Goal: Task Accomplishment & Management: Manage account settings

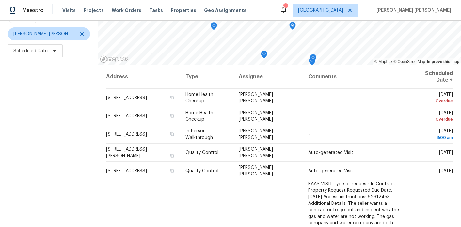
scroll to position [77, 0]
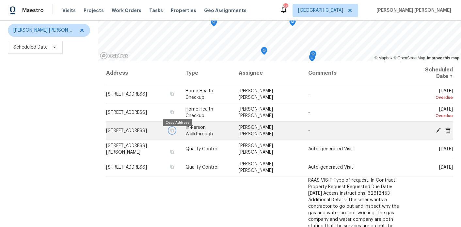
click at [174, 132] on icon "button" at bounding box center [172, 131] width 3 height 4
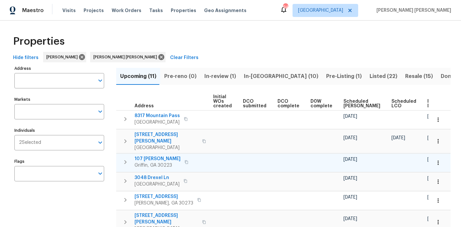
scroll to position [5, 0]
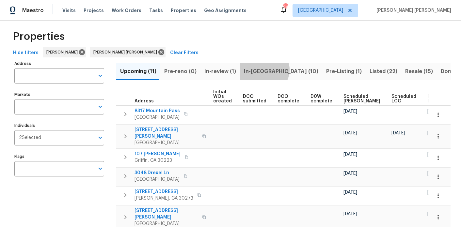
click at [259, 69] on span "In-reno (10)" at bounding box center [281, 71] width 74 height 9
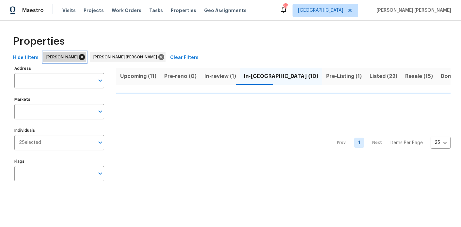
click at [78, 57] on icon at bounding box center [81, 56] width 7 height 7
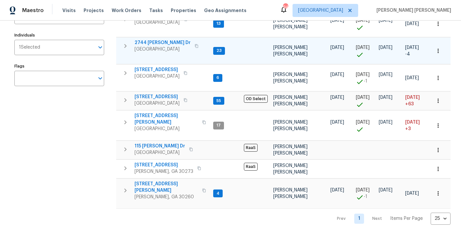
scroll to position [97, 0]
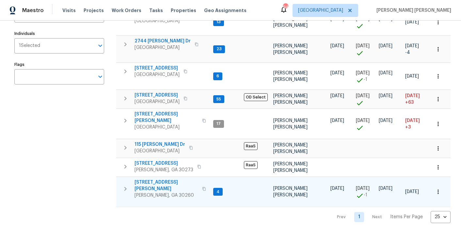
click at [151, 179] on span "[STREET_ADDRESS][PERSON_NAME]" at bounding box center [166, 185] width 64 height 13
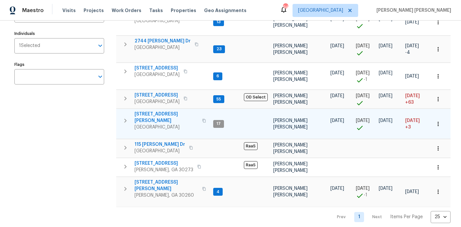
click at [158, 115] on span "2811 Carnes Rd" at bounding box center [166, 117] width 64 height 13
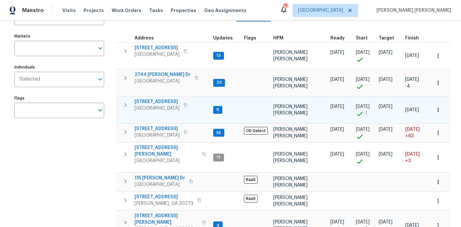
scroll to position [61, 0]
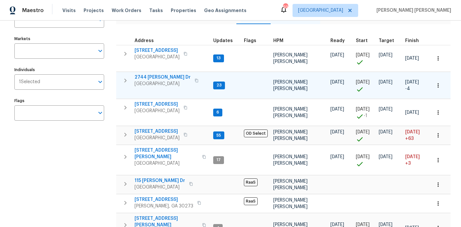
click at [126, 78] on icon "button" at bounding box center [125, 81] width 8 height 8
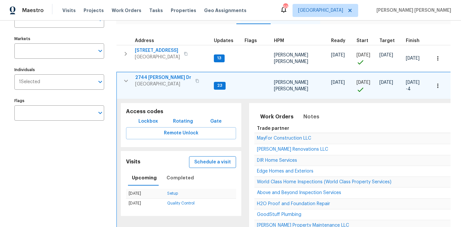
click at [218, 156] on button "Schedule a visit" at bounding box center [212, 162] width 47 height 12
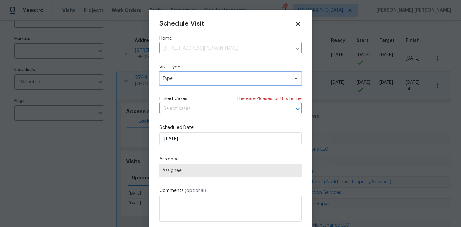
click at [175, 77] on span "Type" at bounding box center [225, 78] width 127 height 7
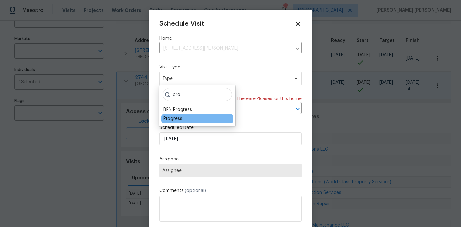
type input "pro"
click at [175, 118] on div "Progress" at bounding box center [172, 118] width 19 height 7
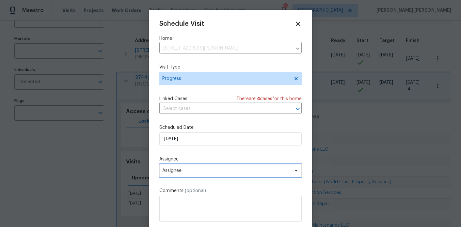
click at [181, 171] on span "Assignee" at bounding box center [226, 170] width 128 height 5
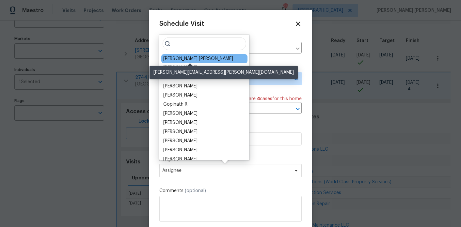
click at [188, 60] on div "[PERSON_NAME] [PERSON_NAME]" at bounding box center [198, 58] width 70 height 7
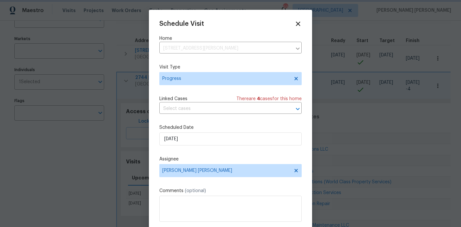
scroll to position [12, 0]
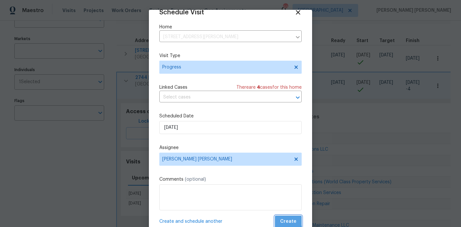
click at [285, 219] on span "Create" at bounding box center [288, 222] width 16 height 8
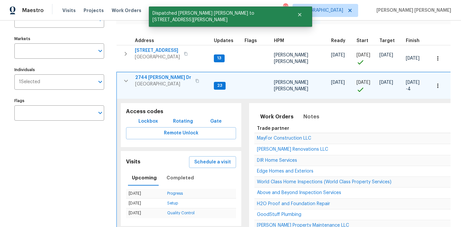
click at [195, 82] on icon "button" at bounding box center [197, 81] width 4 height 4
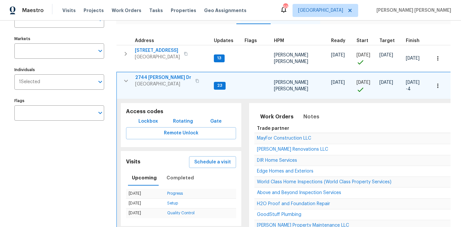
click at [149, 78] on span "2744 [PERSON_NAME] Dr" at bounding box center [163, 77] width 56 height 7
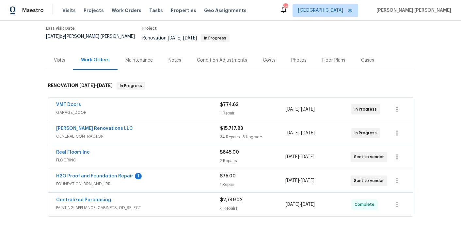
scroll to position [60, 0]
click at [103, 173] on link "H2O Proof and Foundation Repair" at bounding box center [94, 175] width 77 height 5
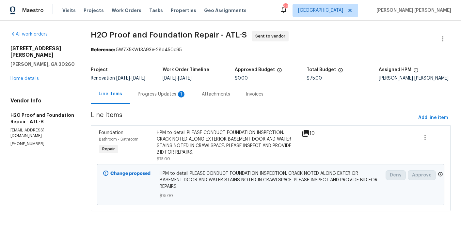
click at [168, 98] on div "Progress Updates 1" at bounding box center [162, 94] width 48 height 7
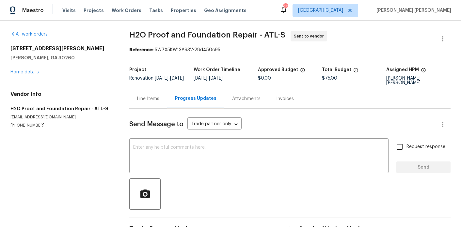
click at [449, 34] on div at bounding box center [442, 39] width 16 height 16
click at [444, 35] on button "button" at bounding box center [442, 39] width 16 height 16
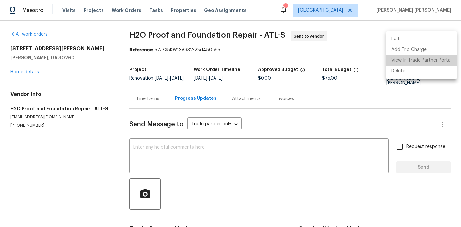
click at [424, 61] on li "View In Trade Partner Portal" at bounding box center [421, 60] width 70 height 11
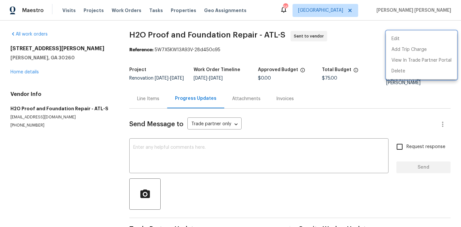
click at [155, 107] on div at bounding box center [230, 113] width 461 height 227
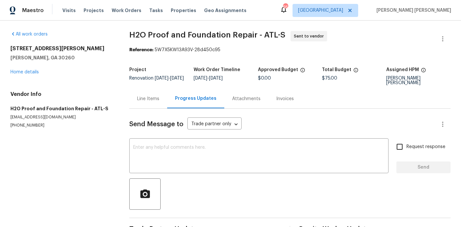
click at [155, 100] on div "Line Items" at bounding box center [148, 99] width 22 height 7
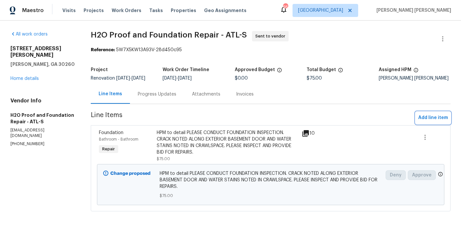
click at [421, 121] on span "Add line item" at bounding box center [433, 118] width 30 height 8
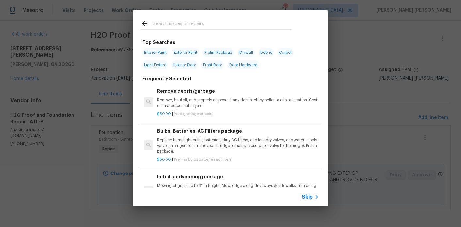
click at [209, 27] on input "text" at bounding box center [222, 25] width 138 height 10
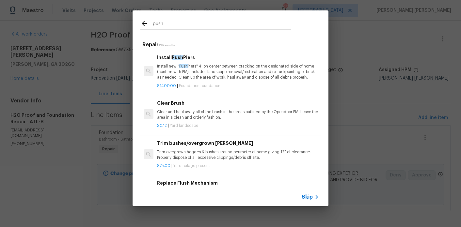
type input "push"
click at [221, 69] on p "Install new " Push Piers" 4' on center between cracking on the designated side …" at bounding box center [238, 72] width 162 height 17
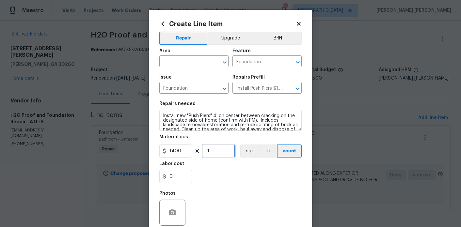
click at [219, 151] on input "1" at bounding box center [218, 151] width 33 height 13
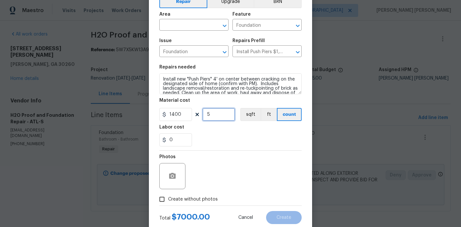
scroll to position [38, 0]
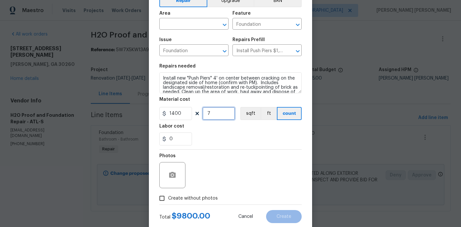
type input "7"
click at [184, 110] on input "1400" at bounding box center [175, 113] width 33 height 13
type input "1250"
click at [215, 129] on div "Labor cost" at bounding box center [230, 128] width 142 height 8
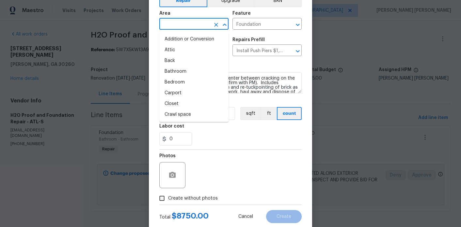
click at [193, 25] on input "text" at bounding box center [184, 25] width 51 height 10
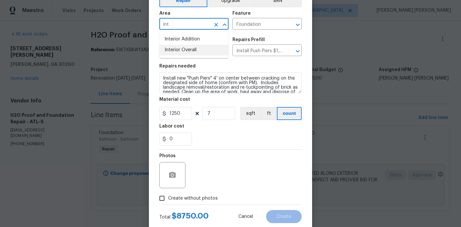
click at [203, 51] on li "Interior Overall" at bounding box center [193, 50] width 69 height 11
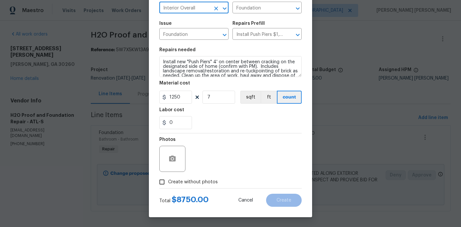
type input "Interior Overall"
click at [204, 179] on span "Create without photos" at bounding box center [193, 182] width 50 height 7
click at [168, 179] on input "Create without photos" at bounding box center [162, 182] width 12 height 12
checkbox input "true"
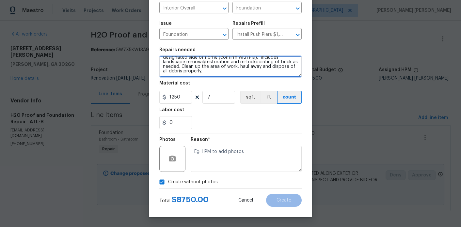
click at [259, 74] on textarea "Install new "Push Piers" 4' on center between cracking on the designated side o…" at bounding box center [230, 66] width 142 height 21
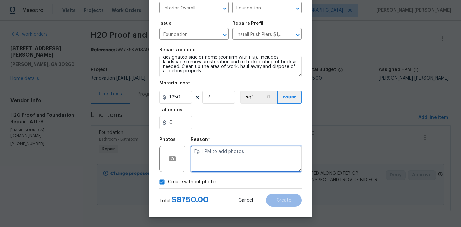
click at [266, 161] on textarea at bounding box center [245, 159] width 111 height 26
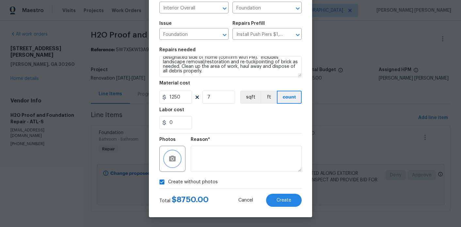
click at [176, 156] on icon "button" at bounding box center [172, 159] width 8 height 8
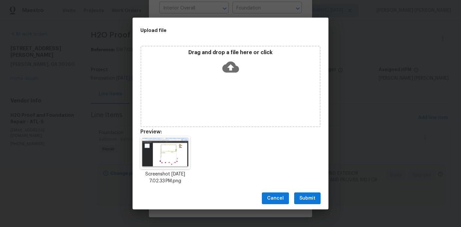
click at [313, 199] on span "Submit" at bounding box center [307, 198] width 16 height 8
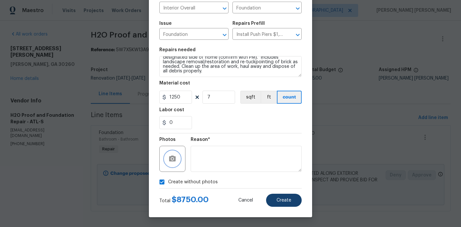
checkbox input "false"
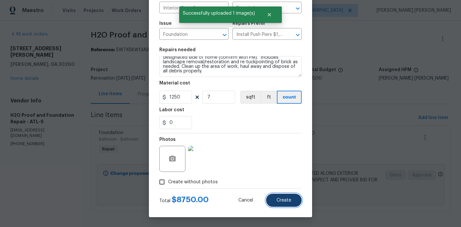
click at [293, 197] on button "Create" at bounding box center [284, 200] width 36 height 13
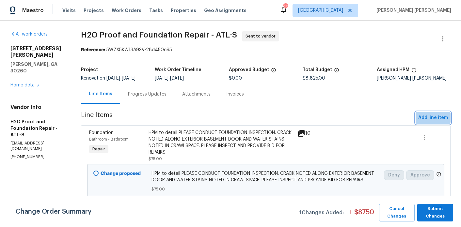
click at [426, 122] on span "Add line item" at bounding box center [433, 118] width 30 height 8
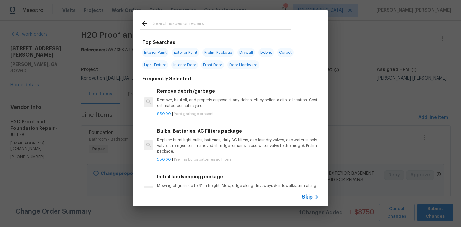
click at [201, 19] on div at bounding box center [215, 23] width 166 height 26
click at [197, 25] on input "text" at bounding box center [222, 25] width 138 height 10
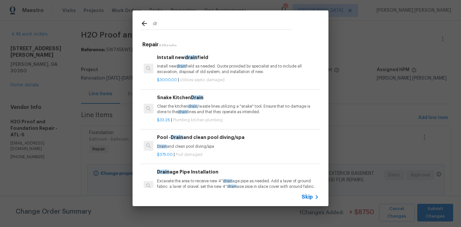
type input "d"
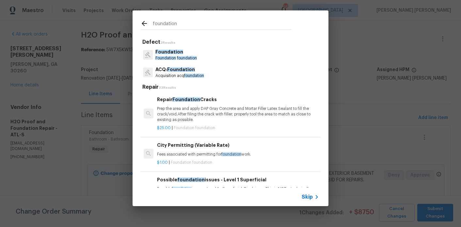
type input "foundation"
click at [185, 55] on p "Foundation foundation" at bounding box center [175, 58] width 41 height 6
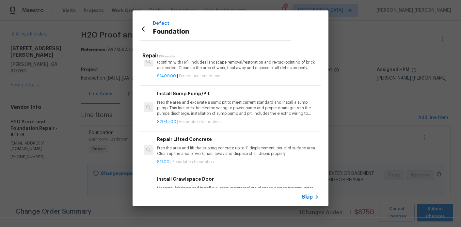
scroll to position [192, 0]
click at [221, 114] on p "Prep the area and excavate a sump pit to meet current standard and install a su…" at bounding box center [238, 107] width 162 height 17
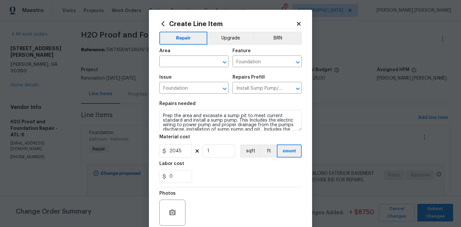
scroll to position [9, 0]
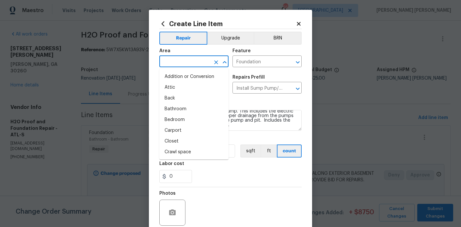
click at [190, 62] on input "text" at bounding box center [184, 62] width 51 height 10
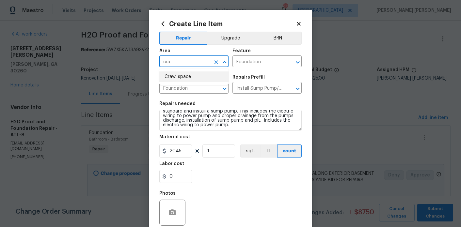
click at [189, 78] on li "Crawl space" at bounding box center [193, 76] width 69 height 11
type input "Crawl space"
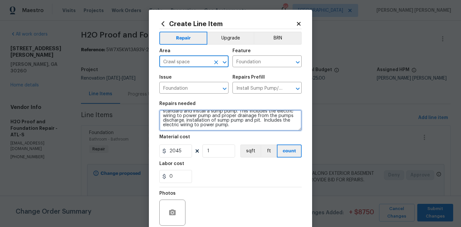
click at [247, 127] on textarea "Prep the area and excavate a sump pit to meet current standard and install a su…" at bounding box center [230, 120] width 142 height 21
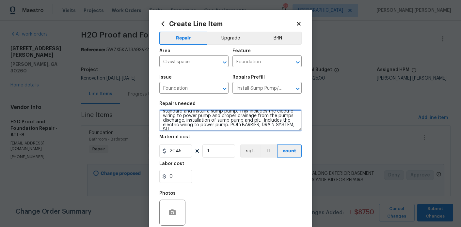
scroll to position [10, 0]
type textarea "Prep the area and excavate a sump pit to meet current standard and install a su…"
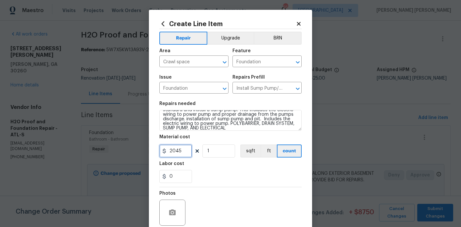
click at [184, 152] on input "2045" at bounding box center [175, 151] width 33 height 13
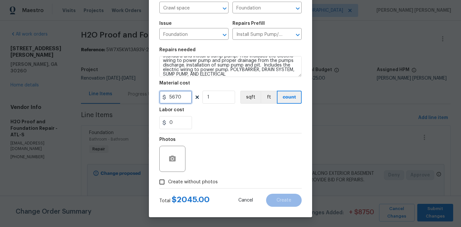
type input "5670"
click at [190, 181] on span "Create without photos" at bounding box center [193, 182] width 50 height 7
click at [168, 181] on input "Create without photos" at bounding box center [162, 182] width 12 height 12
checkbox input "true"
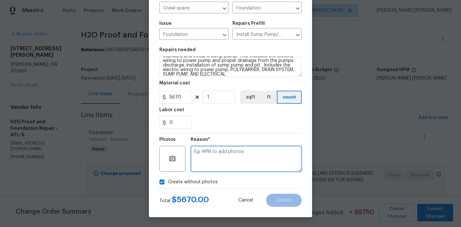
click at [223, 159] on textarea at bounding box center [245, 159] width 111 height 26
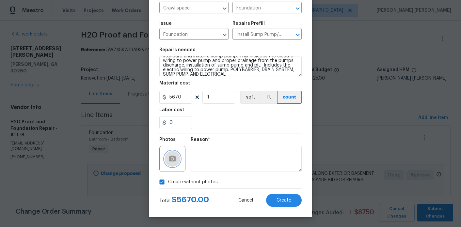
click at [175, 157] on icon "button" at bounding box center [172, 159] width 8 height 8
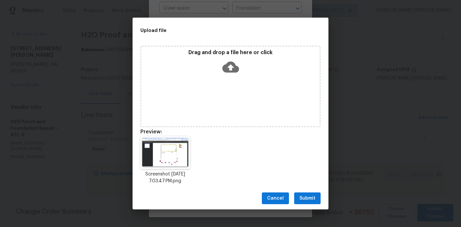
click at [310, 195] on span "Submit" at bounding box center [307, 198] width 16 height 8
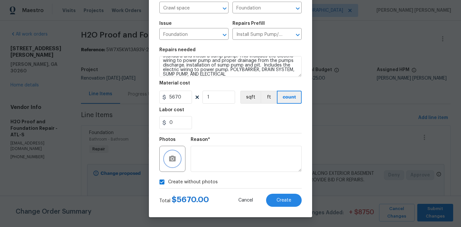
checkbox input "false"
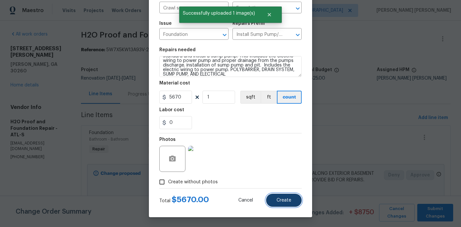
click at [293, 199] on button "Create" at bounding box center [284, 200] width 36 height 13
type input "0"
checkbox input "true"
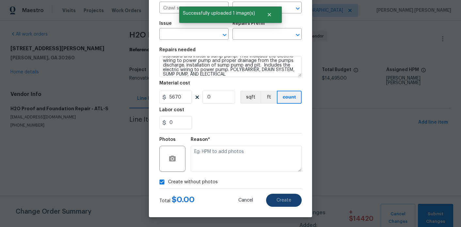
type input "0"
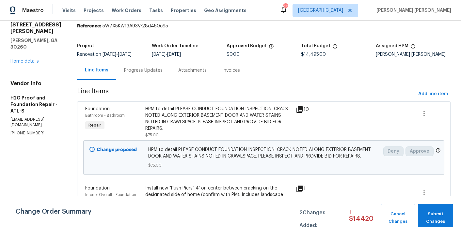
scroll to position [18, 0]
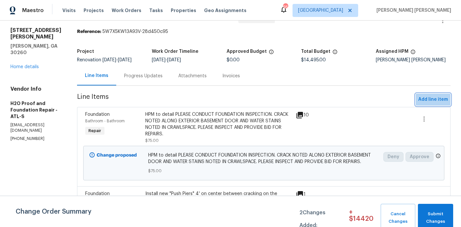
click at [434, 104] on span "Add line item" at bounding box center [433, 100] width 30 height 8
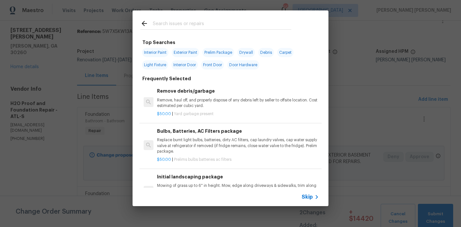
click at [211, 20] on input "text" at bounding box center [222, 25] width 138 height 10
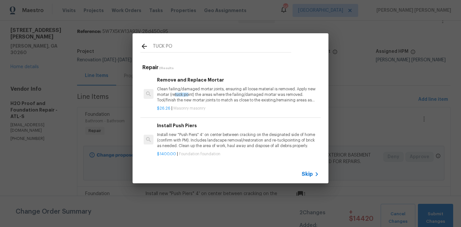
type input "TUCK PO"
click at [216, 99] on p "Clean failing/damaged mortar joints, ensuring all loose material is removed. Ap…" at bounding box center [238, 94] width 162 height 17
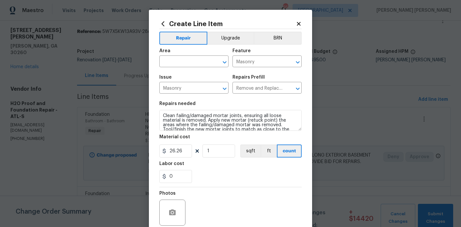
scroll to position [54, 0]
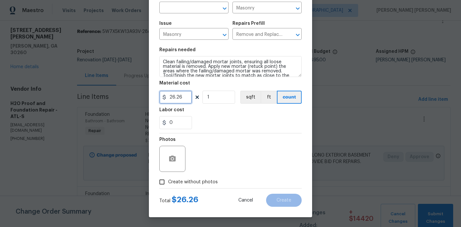
click at [178, 95] on input "26.26" at bounding box center [175, 97] width 33 height 13
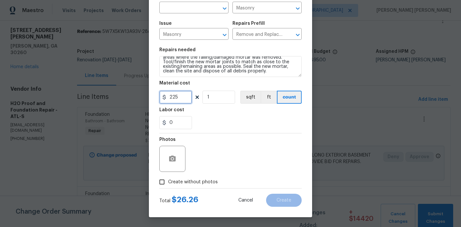
type input "225"
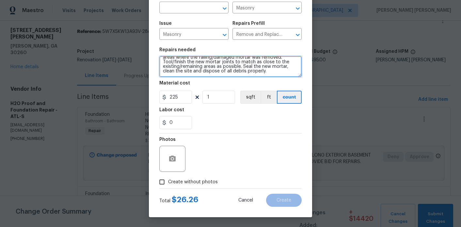
click at [279, 74] on textarea "Clean failing/damaged mortar joints, ensuring all loose material is removed. Ap…" at bounding box center [230, 66] width 142 height 21
type textarea "Clean failing/damaged mortar joints, ensuring all loose material is removed. Ap…"
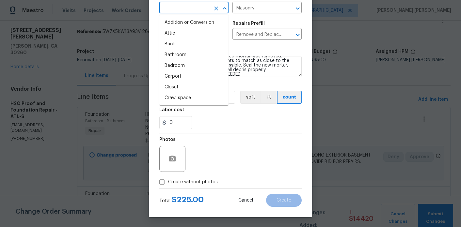
click at [178, 10] on input "text" at bounding box center [184, 8] width 51 height 10
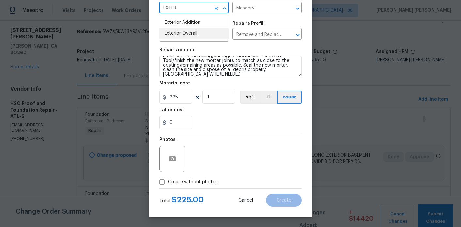
click at [183, 34] on li "Exterior Overall" at bounding box center [193, 33] width 69 height 11
type input "Exterior Overall"
click at [182, 184] on span "Create without photos" at bounding box center [193, 182] width 50 height 7
click at [168, 184] on input "Create without photos" at bounding box center [162, 182] width 12 height 12
checkbox input "true"
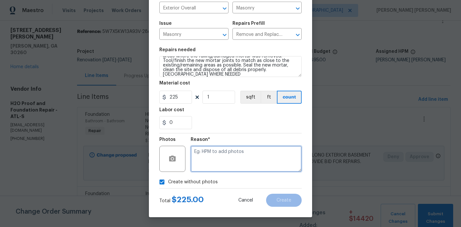
click at [217, 155] on textarea at bounding box center [245, 159] width 111 height 26
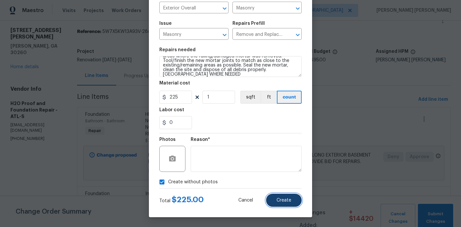
click at [280, 199] on span "Create" at bounding box center [283, 200] width 15 height 5
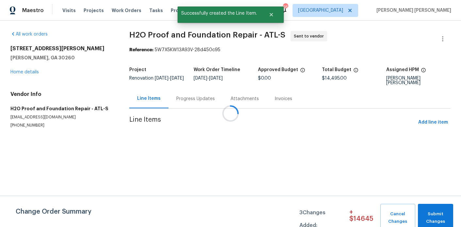
scroll to position [0, 0]
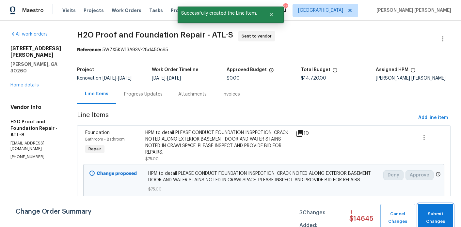
click at [434, 215] on span "Submit Changes" at bounding box center [435, 217] width 29 height 15
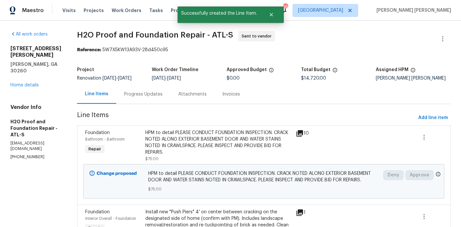
click at [134, 94] on div "Progress Updates" at bounding box center [143, 93] width 54 height 19
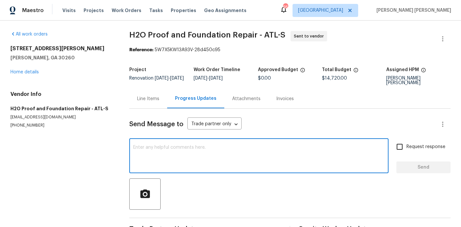
click at [157, 157] on textarea at bounding box center [258, 156] width 251 height 23
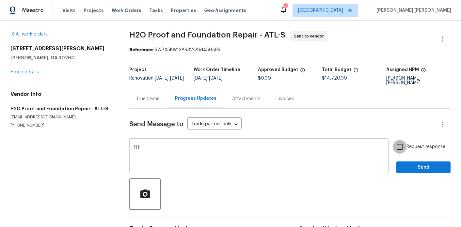
click at [146, 159] on textarea "THI" at bounding box center [258, 156] width 251 height 23
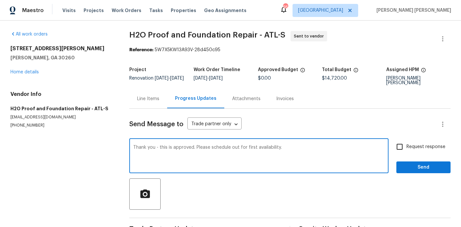
type textarea "Thank you - this is approved. Please schedule out for first availability."
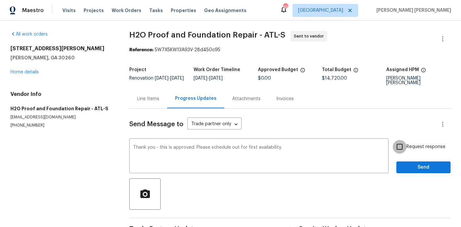
click at [405, 146] on input "Request response" at bounding box center [399, 147] width 14 height 14
checkbox input "true"
click at [413, 165] on span "Send" at bounding box center [423, 167] width 44 height 8
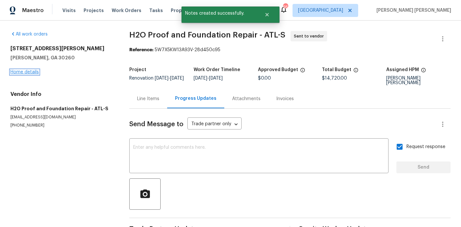
click at [33, 72] on link "Home details" at bounding box center [24, 72] width 28 height 5
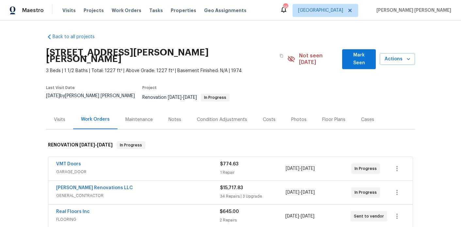
click at [168, 113] on div "Notes" at bounding box center [174, 119] width 28 height 19
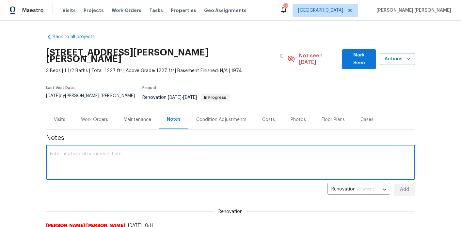
click at [156, 152] on textarea at bounding box center [230, 163] width 361 height 23
type textarea "C"
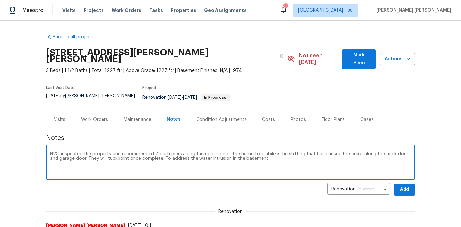
click at [266, 152] on textarea "H2O inspected the property and recommended 7 push piers along the right side of…" at bounding box center [230, 163] width 361 height 23
click at [339, 152] on textarea "H2O inspected the property and recommended 7 push piers along the right side of…" at bounding box center [230, 163] width 361 height 23
click at [106, 152] on textarea "H2O inspected the property and recommended 7 push piers along the right side of…" at bounding box center [230, 163] width 361 height 23
click at [121, 152] on textarea "H2O inspected the property and recommended 7 push piers along the right side of…" at bounding box center [230, 163] width 361 height 23
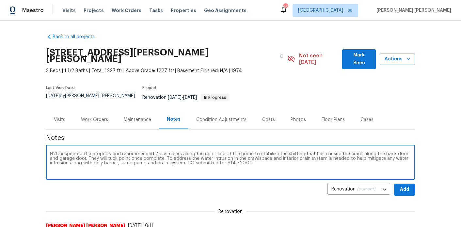
type textarea "H2O inspected the property and recommended 7 push piers along the right side of…"
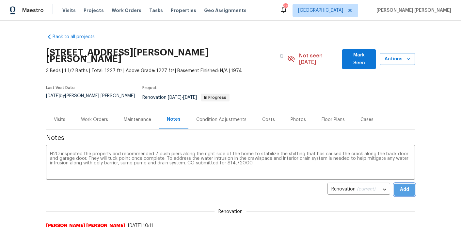
click at [412, 184] on button "Add" at bounding box center [404, 190] width 21 height 12
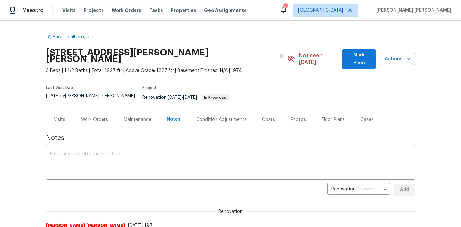
click at [92, 116] on div "Work Orders" at bounding box center [94, 119] width 27 height 7
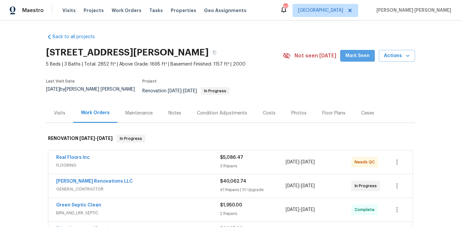
click at [369, 59] on span "Mark Seen" at bounding box center [357, 56] width 24 height 8
click at [175, 110] on div "Notes" at bounding box center [174, 113] width 13 height 7
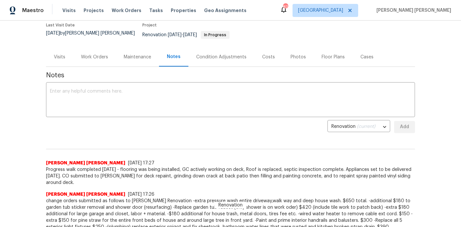
scroll to position [58, 0]
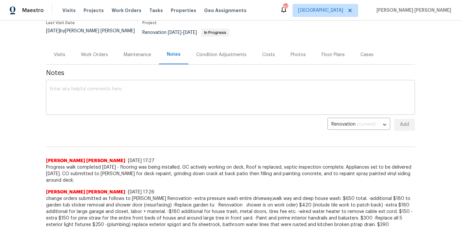
click at [174, 96] on textarea at bounding box center [230, 98] width 361 height 23
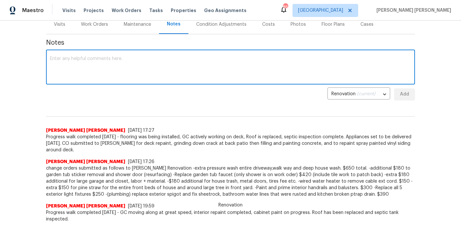
scroll to position [89, 0]
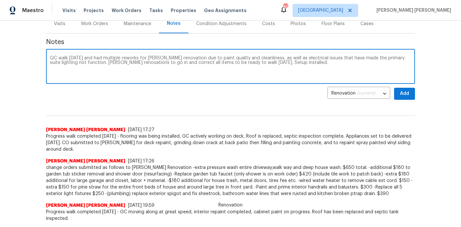
type textarea "QC walk today and had multiple reworks for Aseem renovation due to paint qualit…"
click at [406, 90] on span "Add" at bounding box center [404, 94] width 10 height 8
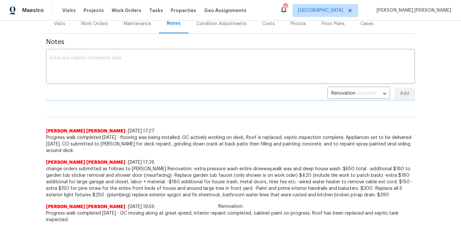
scroll to position [0, 0]
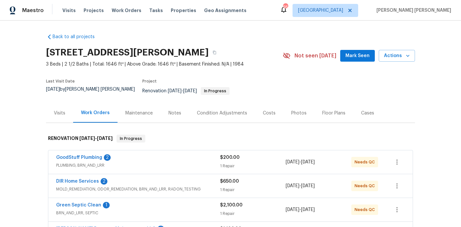
click at [180, 108] on div "Notes" at bounding box center [174, 112] width 28 height 19
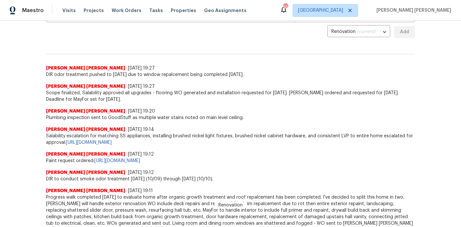
scroll to position [152, 0]
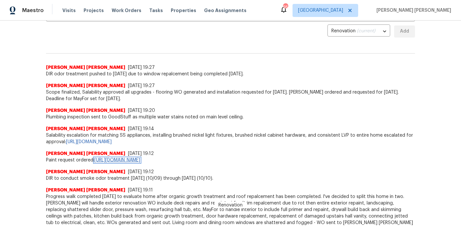
click at [140, 158] on link "[URL][DOMAIN_NAME]" at bounding box center [117, 160] width 46 height 5
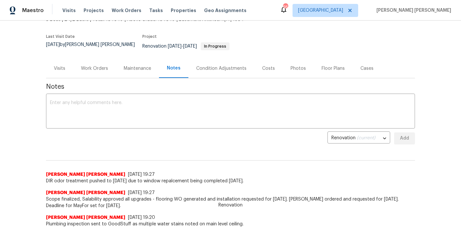
scroll to position [0, 0]
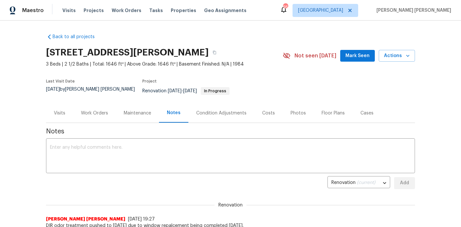
click at [84, 110] on div "Work Orders" at bounding box center [94, 113] width 27 height 7
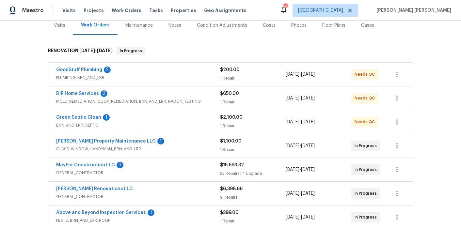
scroll to position [100, 0]
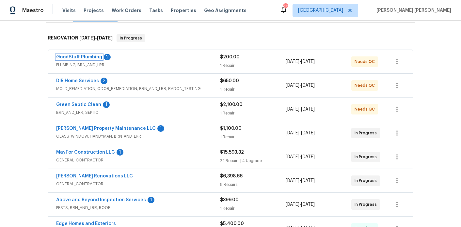
click at [90, 55] on link "GoodStuff Plumbing" at bounding box center [79, 57] width 46 height 5
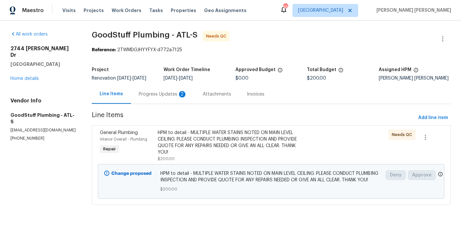
click at [158, 98] on div "Progress Updates 2" at bounding box center [163, 94] width 48 height 7
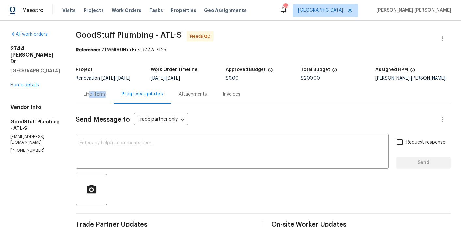
click at [108, 102] on div "Line Items" at bounding box center [95, 93] width 38 height 19
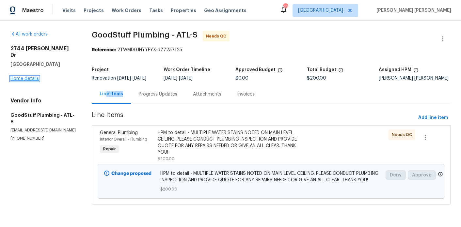
click at [20, 76] on link "Home details" at bounding box center [24, 78] width 28 height 5
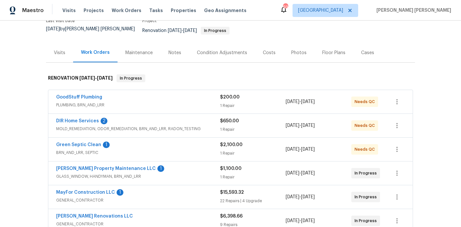
scroll to position [72, 0]
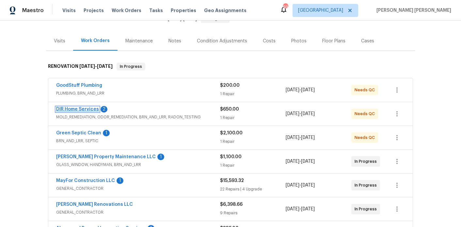
click at [84, 107] on link "DIR Home Services" at bounding box center [77, 109] width 43 height 5
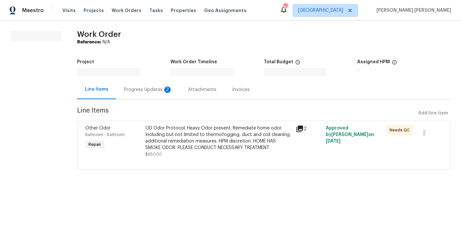
click at [144, 94] on div "Progress Updates 2" at bounding box center [148, 89] width 64 height 19
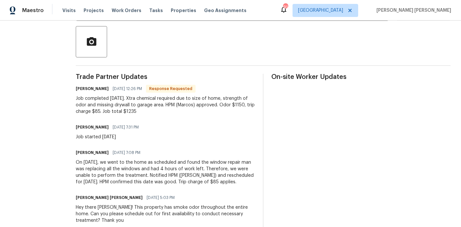
scroll to position [138, 0]
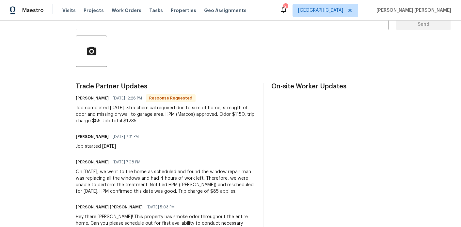
drag, startPoint x: 154, startPoint y: 122, endPoint x: 140, endPoint y: 107, distance: 20.8
click at [140, 107] on div "Job completed 10/11/2025. Xtra chemical required due to size of home, strength …" at bounding box center [165, 115] width 179 height 20
copy div "Xtra chemical required due to size of home, strength of odor and missing drywal…"
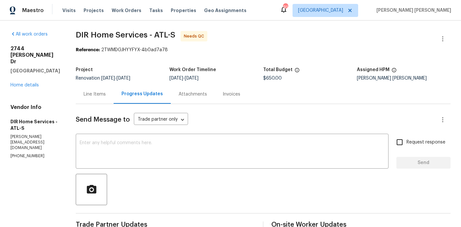
click at [100, 96] on div "Line Items" at bounding box center [95, 94] width 22 height 7
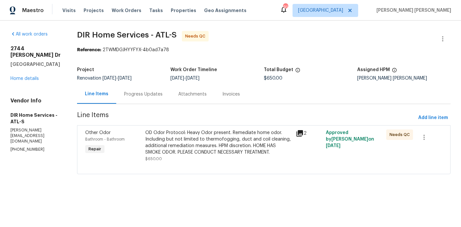
click at [198, 143] on div "OD Odor Protocol: Heavy Odor present. Remediate home odor. Including but not li…" at bounding box center [218, 142] width 146 height 26
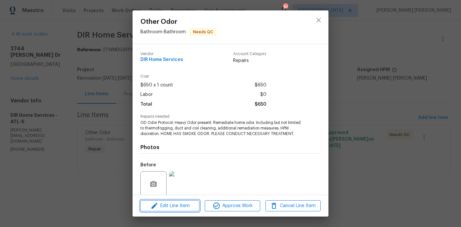
click at [179, 203] on span "Edit Line Item" at bounding box center [169, 206] width 55 height 8
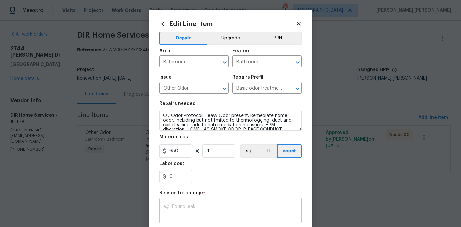
click at [193, 207] on textarea at bounding box center [230, 212] width 134 height 14
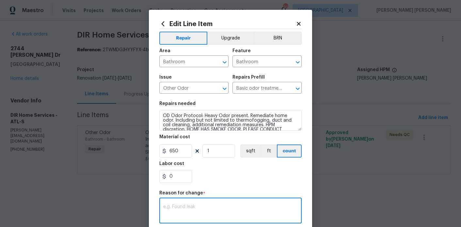
paste textarea "Xtra chemical required due to size of home, strength of odor and missing drywal…"
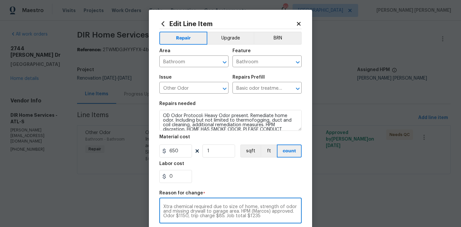
type textarea "Xtra chemical required due to size of home, strength of odor and missing drywal…"
click at [184, 149] on input "650" at bounding box center [175, 151] width 33 height 13
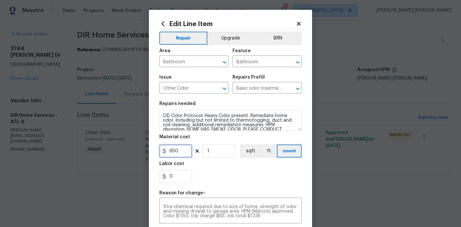
click at [184, 149] on input "650" at bounding box center [175, 151] width 33 height 13
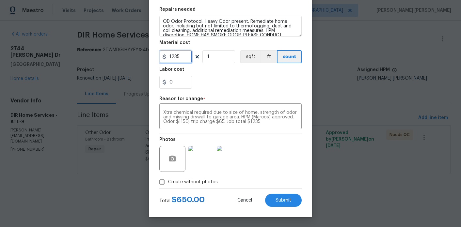
type input "1235"
click at [281, 184] on div "Create without photos" at bounding box center [230, 182] width 142 height 12
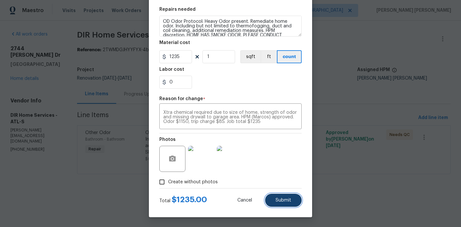
click at [286, 197] on button "Submit" at bounding box center [283, 200] width 37 height 13
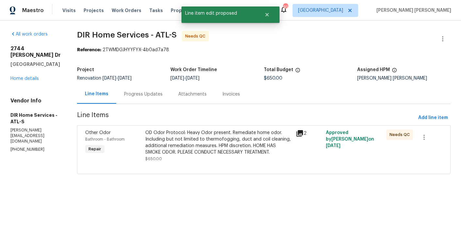
scroll to position [0, 0]
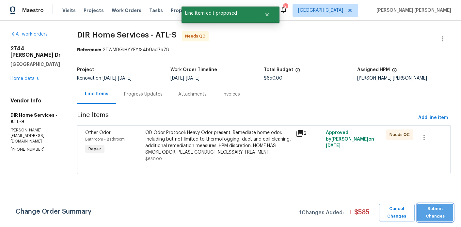
click at [428, 205] on span "Submit Changes" at bounding box center [435, 212] width 30 height 15
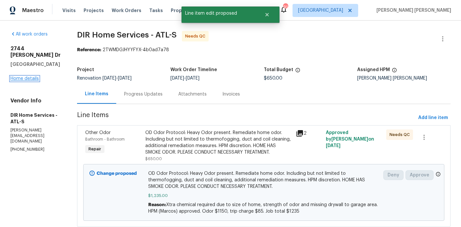
click at [33, 76] on link "Home details" at bounding box center [24, 78] width 28 height 5
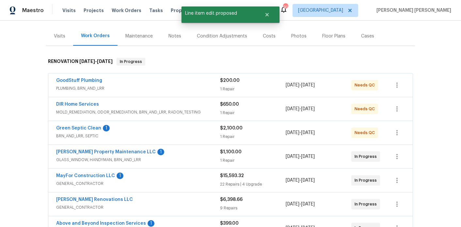
scroll to position [81, 0]
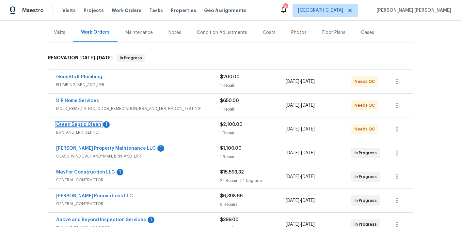
click at [91, 122] on link "Green Septic Clean" at bounding box center [78, 124] width 45 height 5
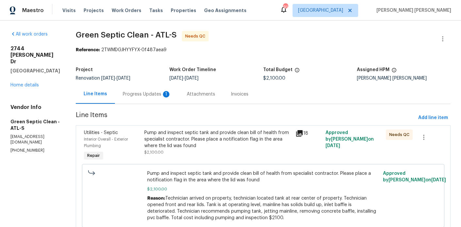
click at [154, 97] on div "Progress Updates 1" at bounding box center [147, 94] width 48 height 7
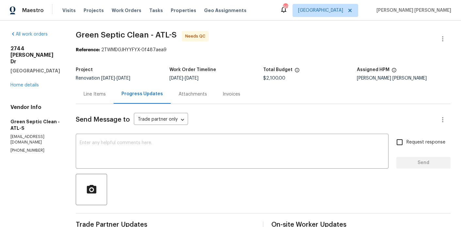
click at [104, 99] on div "Line Items" at bounding box center [95, 93] width 38 height 19
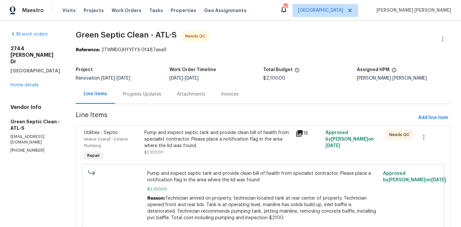
click at [200, 155] on div "Pump and inspect septic tank and provide clean bill of health from specialist c…" at bounding box center [217, 142] width 147 height 26
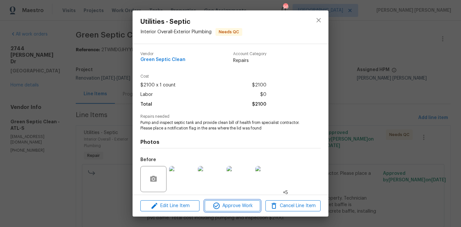
click at [243, 206] on span "Approve Work" at bounding box center [231, 206] width 51 height 8
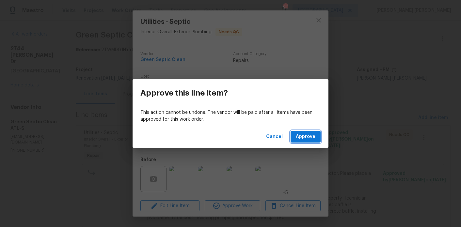
click at [309, 136] on span "Approve" at bounding box center [306, 137] width 20 height 8
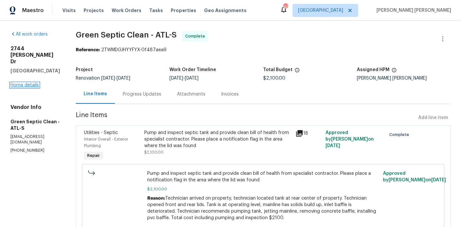
click at [30, 83] on link "Home details" at bounding box center [24, 85] width 28 height 5
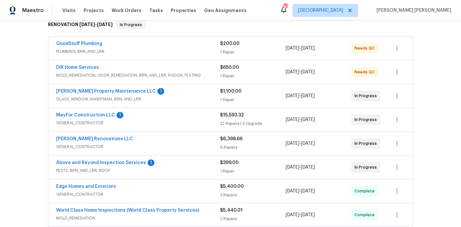
scroll to position [114, 0]
click at [99, 159] on span "Above and Beyond Inspection Services" at bounding box center [101, 162] width 90 height 7
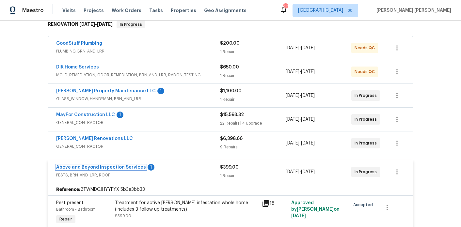
click at [99, 165] on link "Above and Beyond Inspection Services" at bounding box center [101, 167] width 90 height 5
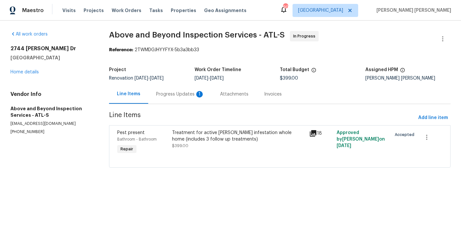
click at [167, 92] on div "Progress Updates 1" at bounding box center [180, 94] width 48 height 7
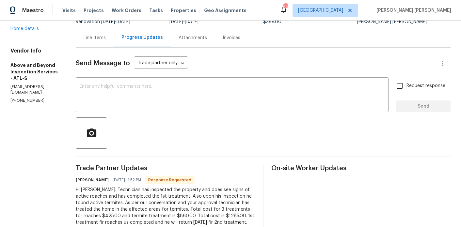
scroll to position [112, 0]
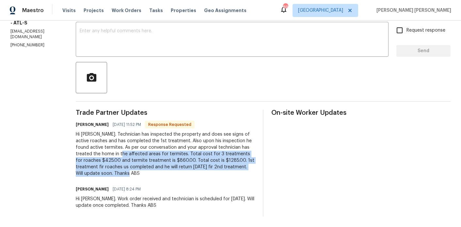
drag, startPoint x: 219, startPoint y: 176, endPoint x: 168, endPoint y: 156, distance: 55.3
click at [168, 156] on div "Hi Marcis. Technician has inspected the property and does see signs of active r…" at bounding box center [165, 154] width 179 height 46
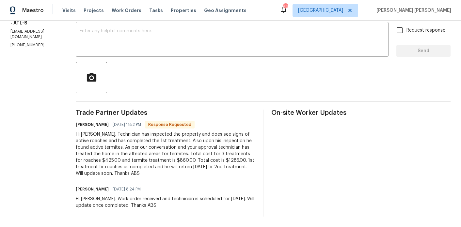
click at [228, 156] on div "Hi Marcis. Technician has inspected the property and does see signs of active r…" at bounding box center [165, 154] width 179 height 46
drag, startPoint x: 168, startPoint y: 158, endPoint x: 220, endPoint y: 152, distance: 52.6
click at [220, 152] on div "Hi Marcis. Technician has inspected the property and does see signs of active r…" at bounding box center [165, 154] width 179 height 46
copy div "otal cost for 3 treatments for roaches $425.00"
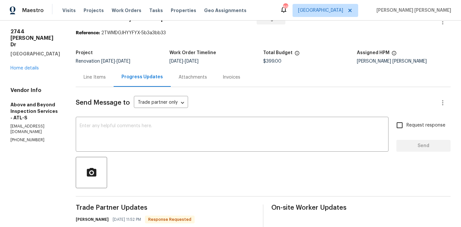
scroll to position [0, 0]
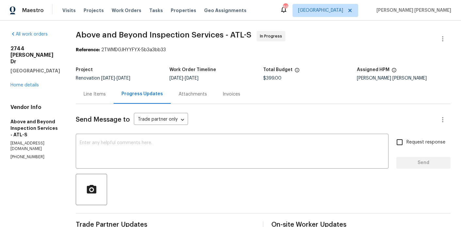
click at [106, 95] on div "Line Items" at bounding box center [95, 94] width 22 height 7
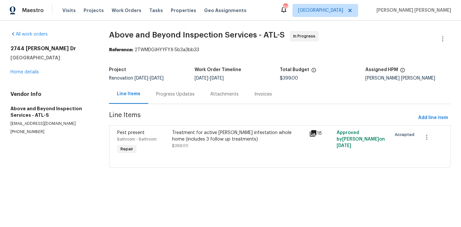
click at [187, 142] on div "Treatment for active [PERSON_NAME] infestation whole home (includes 3 follow up…" at bounding box center [238, 135] width 133 height 13
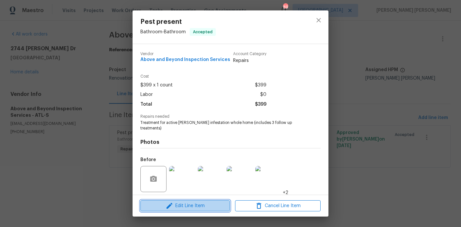
click at [181, 206] on span "Edit Line Item" at bounding box center [184, 206] width 85 height 8
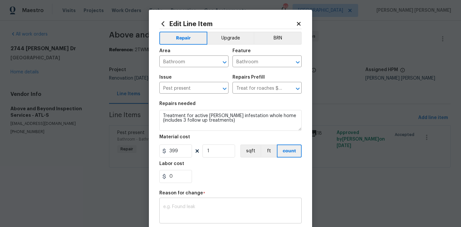
click at [216, 204] on div "x ​" at bounding box center [230, 211] width 142 height 24
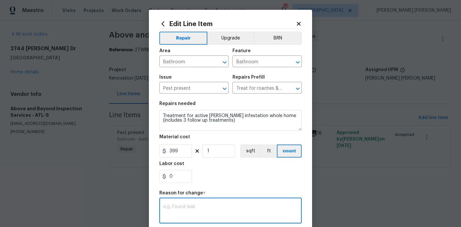
paste textarea "otal cost for 3 treatments for roaches $425.00"
type textarea "otal cost for 3 treatments for roaches $425.00"
click at [177, 152] on input "399" at bounding box center [175, 151] width 33 height 13
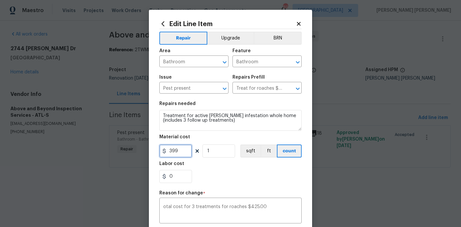
click at [177, 152] on input "399" at bounding box center [175, 151] width 33 height 13
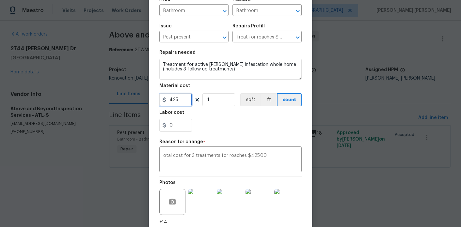
scroll to position [101, 0]
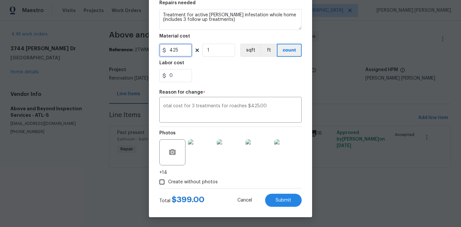
type input "425"
click at [297, 189] on div "Total $ 399.00 Cancel Submit" at bounding box center [230, 198] width 142 height 18
click at [294, 200] on button "Submit" at bounding box center [283, 200] width 37 height 13
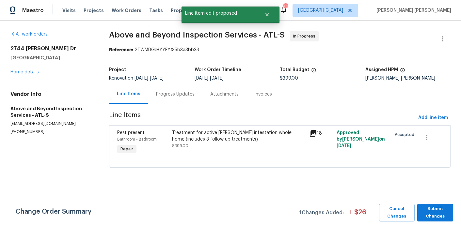
scroll to position [0, 0]
click at [169, 95] on div "Progress Updates" at bounding box center [175, 94] width 38 height 7
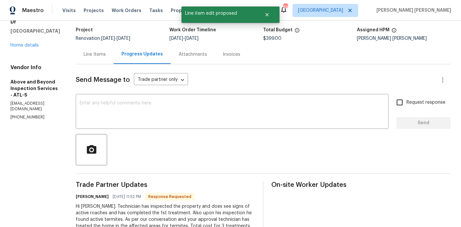
scroll to position [27, 0]
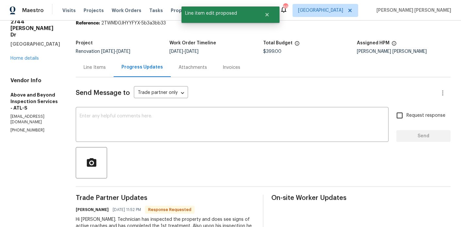
click at [102, 67] on div "Line Items" at bounding box center [95, 67] width 38 height 19
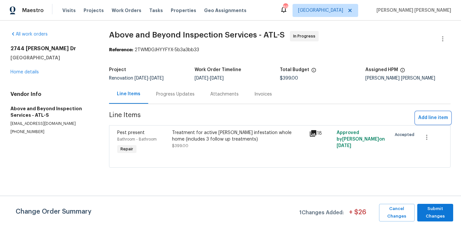
click at [435, 117] on span "Add line item" at bounding box center [433, 118] width 30 height 8
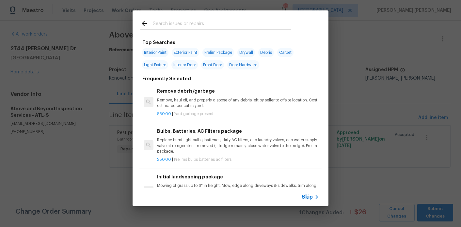
click at [184, 26] on input "text" at bounding box center [222, 25] width 138 height 10
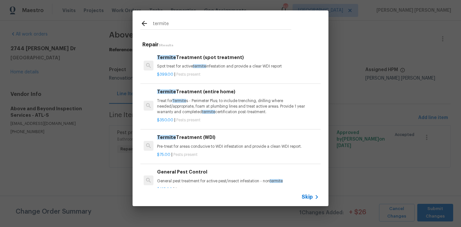
type input "termite"
click at [198, 106] on p "Treat for Termite s - Perimeter Plus; to include trenching, drilling where need…" at bounding box center [238, 106] width 162 height 17
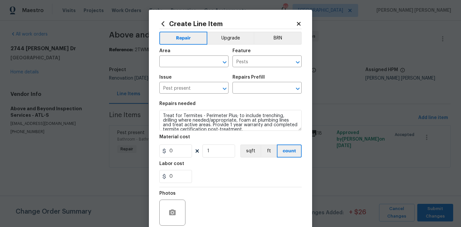
type input "Termite Treatment (entire home) $350.00"
click at [170, 149] on input "350" at bounding box center [175, 151] width 33 height 13
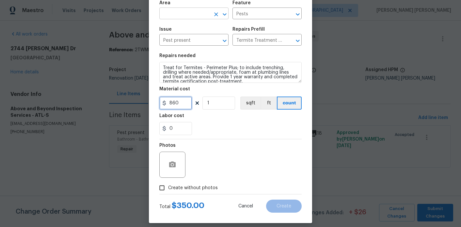
scroll to position [52, 0]
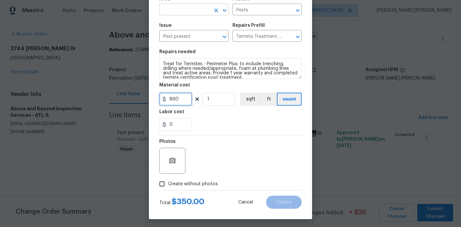
type input "860"
click at [179, 10] on input "text" at bounding box center [184, 10] width 51 height 10
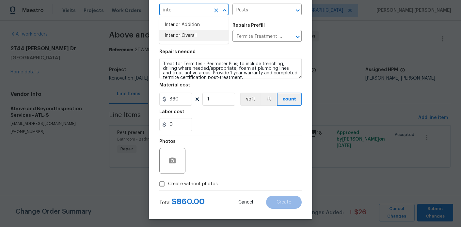
click at [191, 30] on li "Interior Overall" at bounding box center [193, 35] width 69 height 11
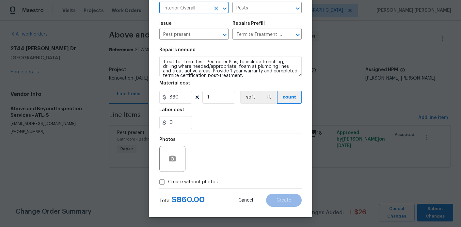
type input "Interior Overall"
click at [201, 181] on span "Create without photos" at bounding box center [193, 182] width 50 height 7
click at [168, 181] on input "Create without photos" at bounding box center [162, 182] width 12 height 12
checkbox input "true"
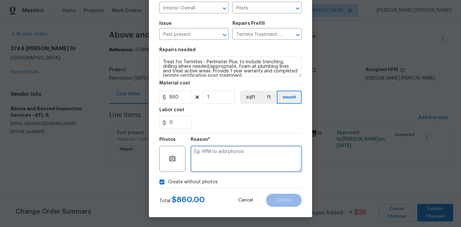
click at [243, 170] on textarea at bounding box center [245, 159] width 111 height 26
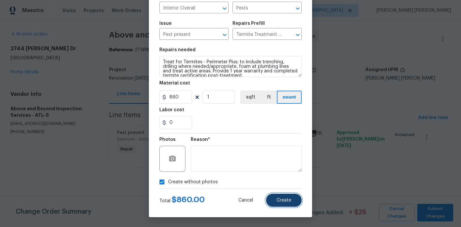
click at [284, 199] on span "Create" at bounding box center [283, 200] width 15 height 5
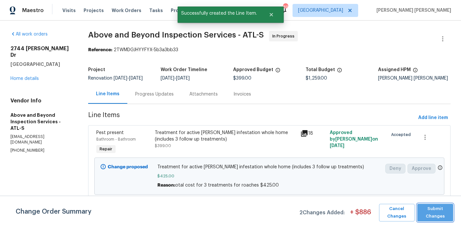
click at [439, 211] on span "Submit Changes" at bounding box center [435, 212] width 30 height 15
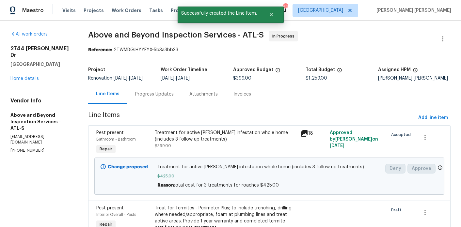
click at [193, 101] on div "Attachments" at bounding box center [203, 93] width 44 height 19
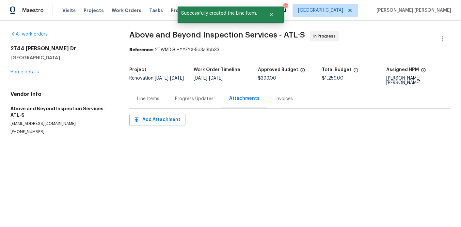
click at [189, 91] on div "Progress Updates" at bounding box center [194, 98] width 54 height 19
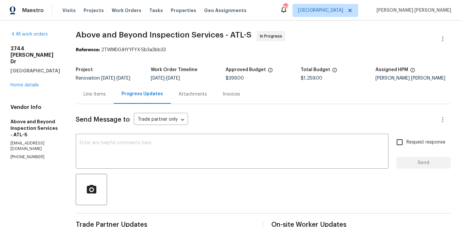
click at [114, 95] on div "Line Items" at bounding box center [95, 93] width 38 height 19
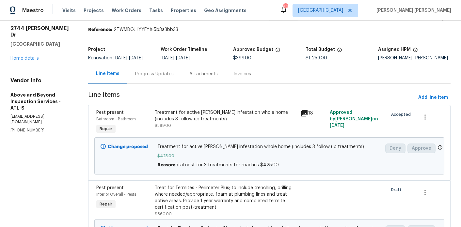
scroll to position [16, 0]
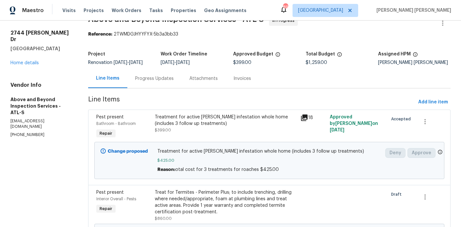
click at [172, 82] on div "Progress Updates" at bounding box center [154, 78] width 38 height 7
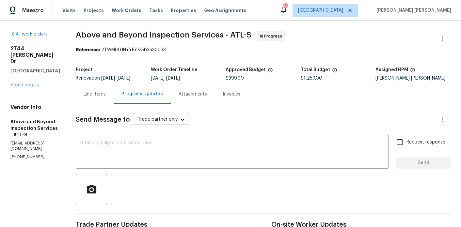
click at [114, 102] on div "Line Items" at bounding box center [95, 93] width 38 height 19
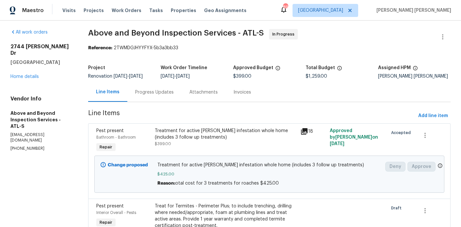
scroll to position [4, 0]
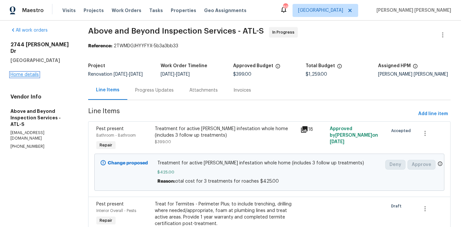
click at [32, 72] on link "Home details" at bounding box center [24, 74] width 28 height 5
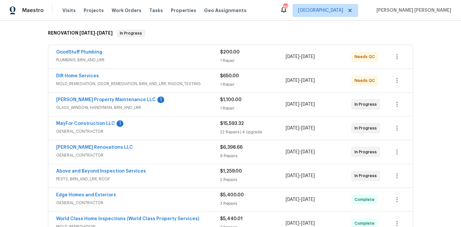
scroll to position [107, 0]
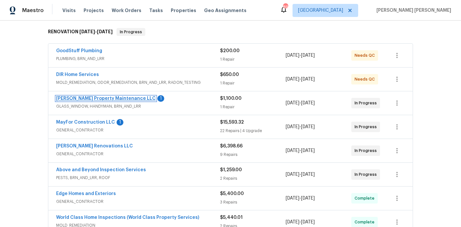
click at [104, 96] on link "[PERSON_NAME] Property Maintenance LLC" at bounding box center [105, 98] width 99 height 5
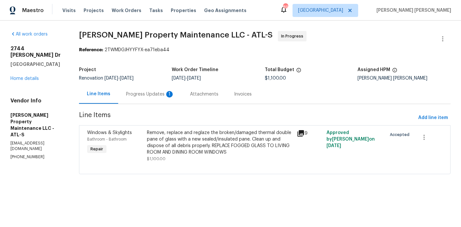
click at [172, 99] on div "Progress Updates 1" at bounding box center [150, 93] width 64 height 19
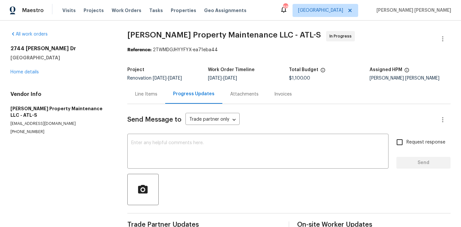
scroll to position [47, 0]
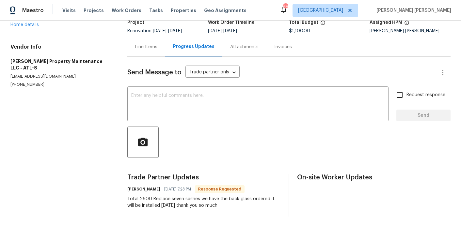
click at [139, 47] on div "Line Items" at bounding box center [146, 47] width 22 height 7
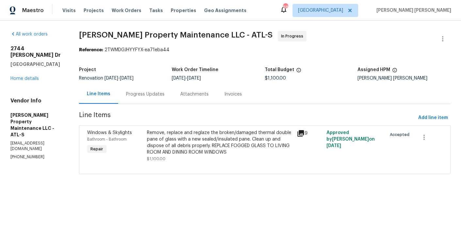
click at [146, 99] on div "Progress Updates" at bounding box center [145, 93] width 54 height 19
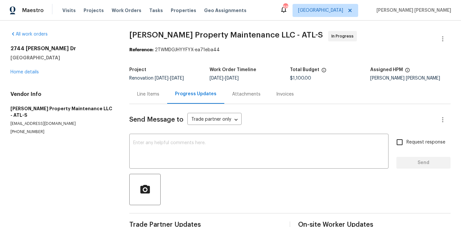
scroll to position [47, 0]
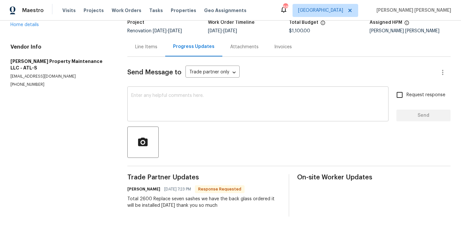
click at [160, 106] on textarea at bounding box center [257, 104] width 253 height 23
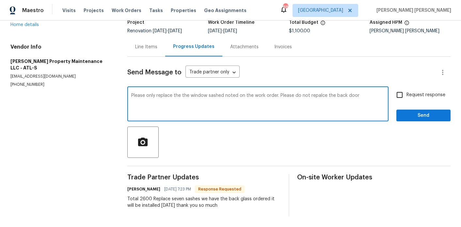
click at [315, 94] on textarea "Please only replace the the window sashed noted on the work order. Please do no…" at bounding box center [257, 104] width 253 height 23
click at [365, 98] on textarea "Please only replace the the window sashed noted on the work order. Please do no…" at bounding box center [257, 104] width 253 height 23
type textarea "Please only replace the the window sashed noted on the work order. Please do no…"
click at [396, 97] on input "Request response" at bounding box center [399, 95] width 14 height 14
checkbox input "true"
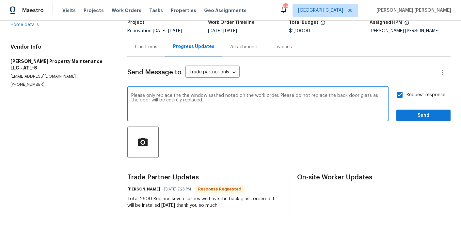
click at [319, 103] on textarea "Please only replace the the window sashed noted on the work order. Please do no…" at bounding box center [257, 104] width 253 height 23
type textarea "Please only replace the the window sashed noted on the work order. Please do no…"
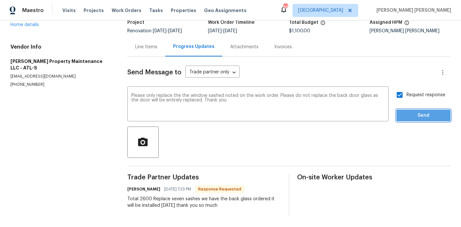
click at [406, 118] on span "Send" at bounding box center [423, 116] width 44 height 8
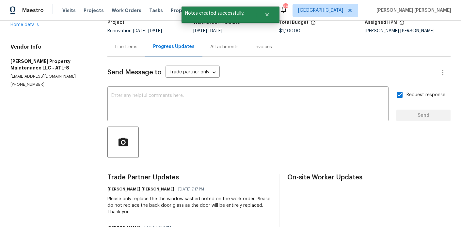
click at [28, 27] on div "2744 Lisa Dr Jonesboro, GA 30236 Home details" at bounding box center [50, 13] width 81 height 30
click at [29, 26] on link "Home details" at bounding box center [24, 25] width 28 height 5
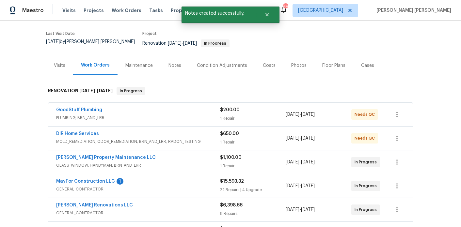
scroll to position [75, 0]
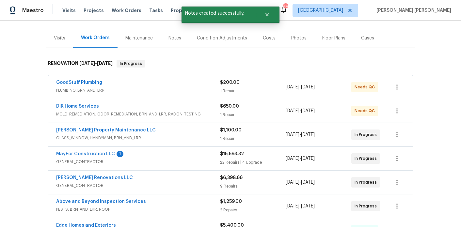
click at [175, 127] on div "[PERSON_NAME] Property Maintenance LLC" at bounding box center [138, 131] width 164 height 8
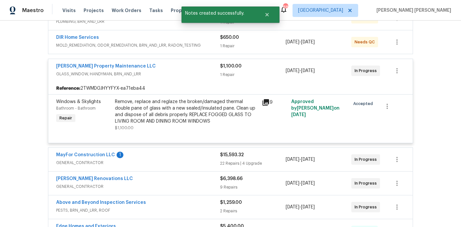
scroll to position [153, 0]
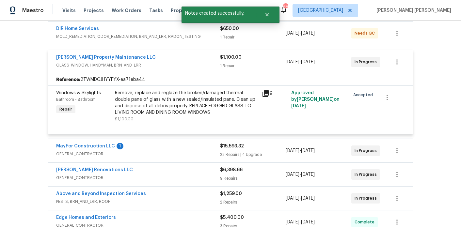
click at [165, 106] on div "Remove, replace and reglaze the broken/damaged thermal double pane of glass wit…" at bounding box center [186, 103] width 143 height 26
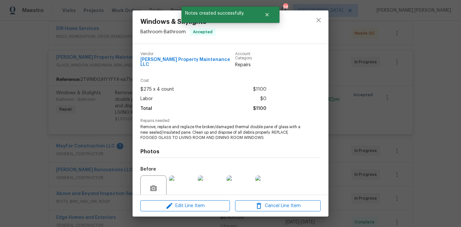
scroll to position [52, 0]
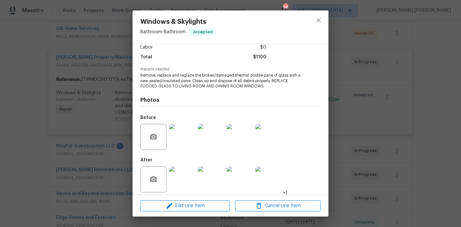
click at [187, 173] on img at bounding box center [182, 179] width 26 height 26
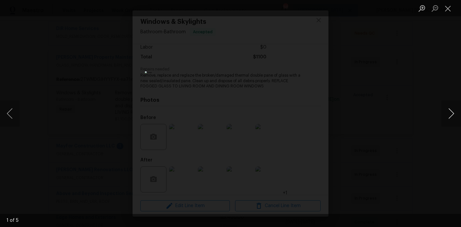
click at [454, 115] on button "Next image" at bounding box center [451, 113] width 20 height 26
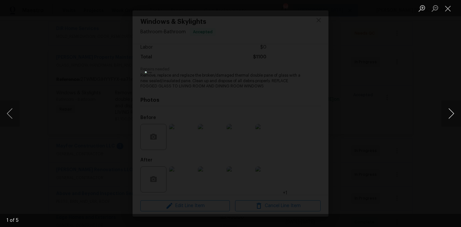
click at [454, 115] on button "Next image" at bounding box center [451, 113] width 20 height 26
click at [414, 94] on div "Lightbox" at bounding box center [230, 113] width 461 height 227
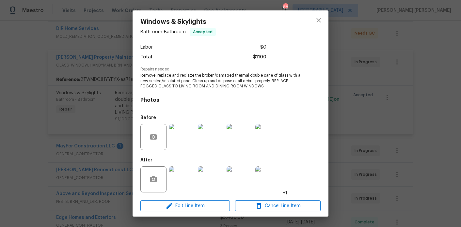
click at [269, 181] on img at bounding box center [268, 179] width 26 height 26
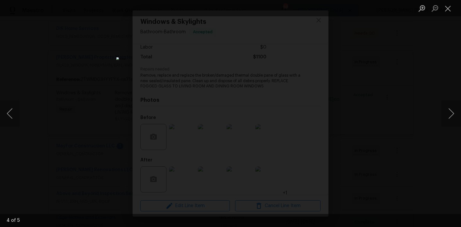
click at [407, 121] on div "Lightbox" at bounding box center [230, 113] width 461 height 227
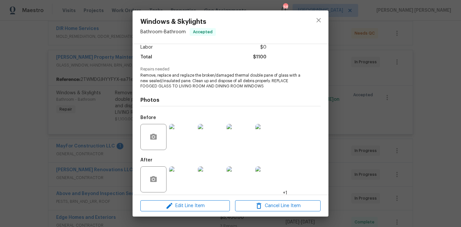
click at [76, 77] on div "Windows & Skylights Bathroom - Bathroom Accepted Vendor Glen Property Maintenan…" at bounding box center [230, 113] width 461 height 227
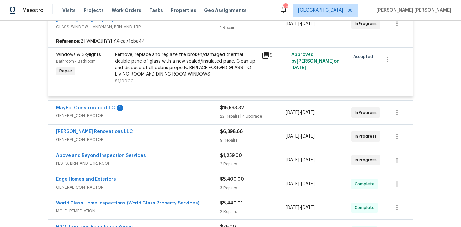
scroll to position [198, 0]
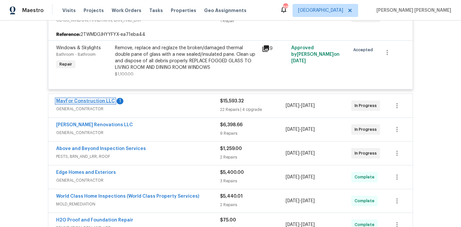
click at [97, 99] on link "MayFor Construction LLC" at bounding box center [85, 101] width 59 height 5
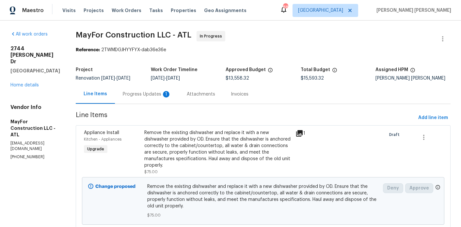
click at [158, 98] on div "Progress Updates 1" at bounding box center [147, 94] width 48 height 7
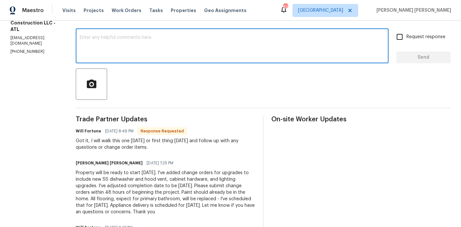
click at [157, 58] on textarea at bounding box center [232, 46] width 305 height 23
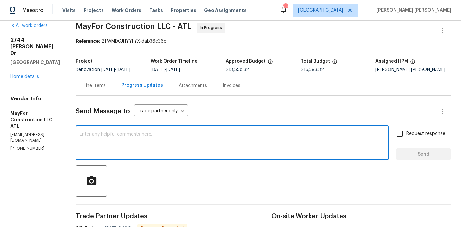
scroll to position [6, 0]
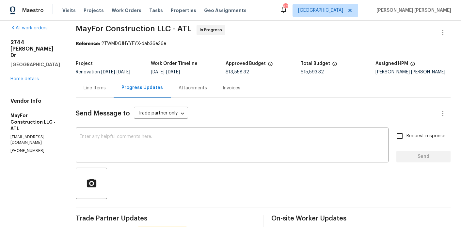
click at [107, 98] on div "Line Items" at bounding box center [95, 87] width 38 height 19
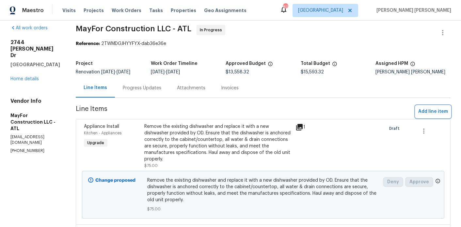
click at [429, 115] on span "Add line item" at bounding box center [433, 112] width 30 height 8
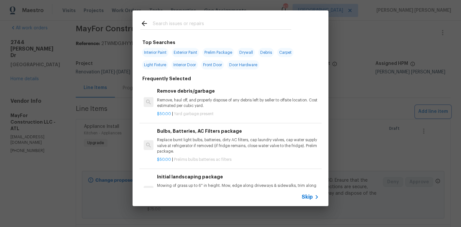
click at [418, 115] on div "Top Searches Interior Paint Exterior Paint Prelim Package Drywall Debris Carpet…" at bounding box center [230, 108] width 461 height 217
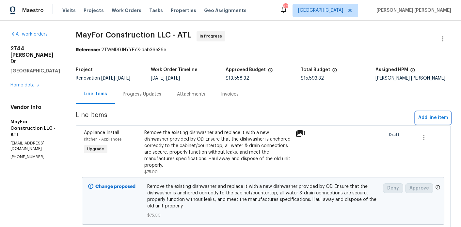
click at [429, 122] on span "Add line item" at bounding box center [433, 118] width 30 height 8
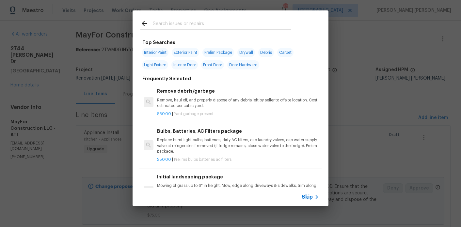
click at [165, 22] on input "text" at bounding box center [222, 25] width 138 height 10
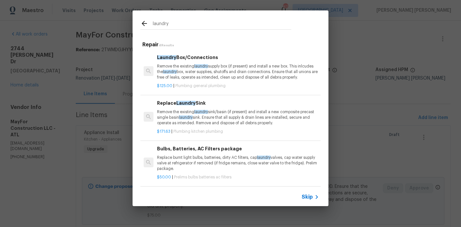
type input "laundry"
click at [187, 79] on p "Remove the existing laundry supply box (if present) and install a new box. This…" at bounding box center [238, 72] width 162 height 17
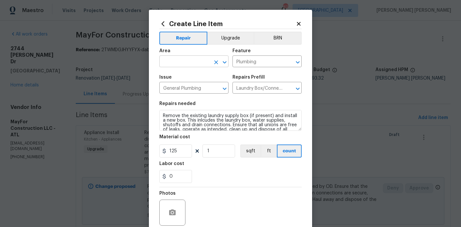
click at [197, 63] on input "text" at bounding box center [184, 62] width 51 height 10
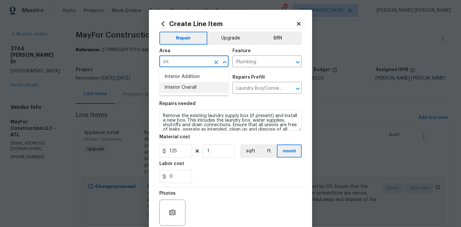
click at [209, 91] on li "Interior Overall" at bounding box center [193, 87] width 69 height 11
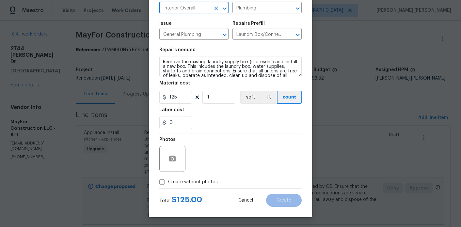
scroll to position [9, 0]
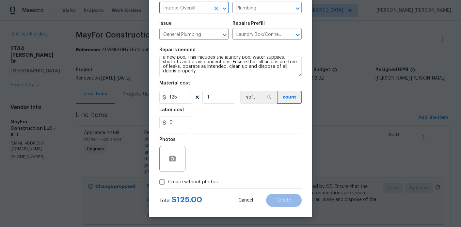
type input "Interior Overall"
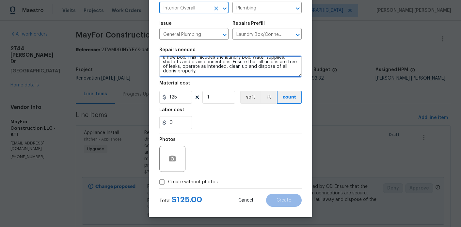
click at [244, 76] on textarea "Remove the existing laundry supply box (if present) and install a new box. This…" at bounding box center [230, 66] width 142 height 21
drag, startPoint x: 230, startPoint y: 76, endPoint x: 198, endPoint y: 71, distance: 31.7
click at [198, 71] on textarea "Remove the existing laundry supply box (if present) and install a new box. This…" at bounding box center [230, 66] width 142 height 21
type textarea "Remove the existing laundry supply box (if present) and install a new box. This…"
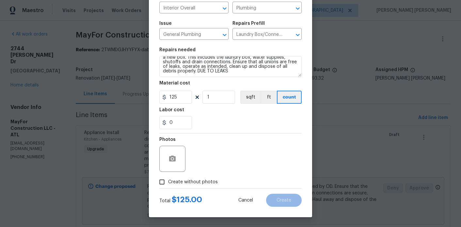
click at [201, 181] on span "Create without photos" at bounding box center [193, 182] width 50 height 7
click at [168, 181] on input "Create without photos" at bounding box center [162, 182] width 12 height 12
checkbox input "true"
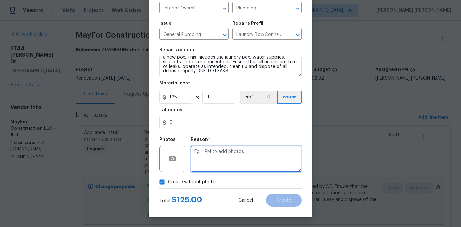
click at [223, 161] on textarea at bounding box center [245, 159] width 111 height 26
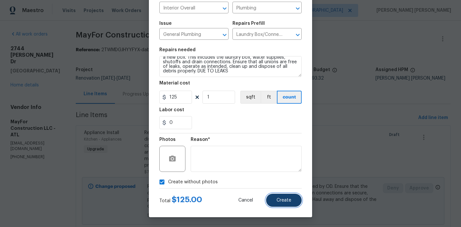
click at [293, 204] on button "Create" at bounding box center [284, 200] width 36 height 13
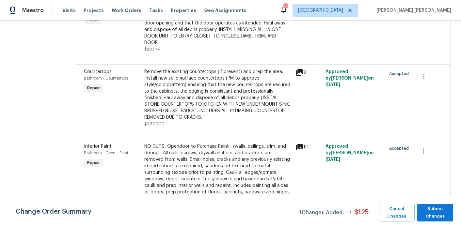
scroll to position [657, 0]
click at [251, 39] on div "Remove the existing door (if present). Install a new pre-hung 2-6 6 panel inter…" at bounding box center [217, 24] width 147 height 46
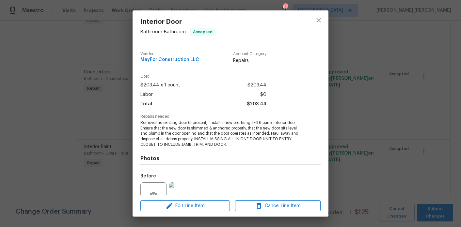
click at [195, 200] on div "Edit Line Item Cancel Line Item" at bounding box center [230, 206] width 196 height 22
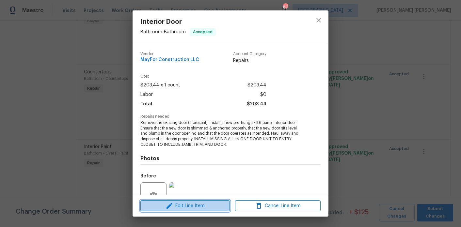
click at [195, 206] on span "Edit Line Item" at bounding box center [184, 206] width 85 height 8
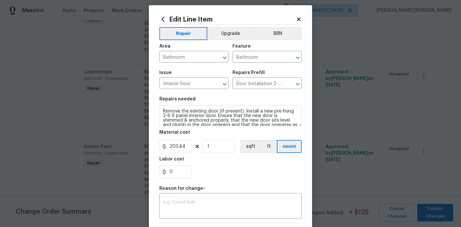
scroll to position [18, 0]
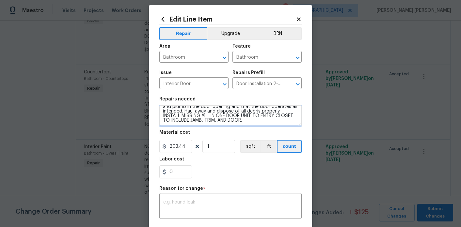
click at [236, 122] on textarea "Remove the existing door (if present). Install a new pre-hung 2-6 6 panel inter…" at bounding box center [230, 115] width 142 height 21
type textarea "Remove the existing door (if present). Install a new pre-hung 2-6 6 panel inter…"
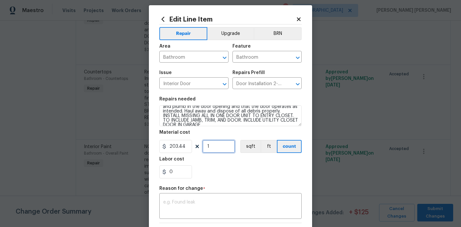
click at [217, 150] on input "1" at bounding box center [218, 146] width 33 height 13
type input "2"
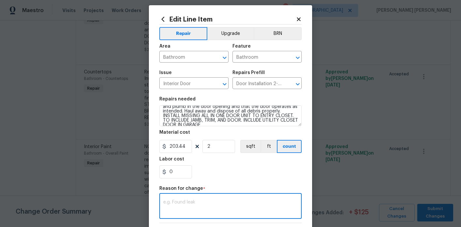
click at [210, 209] on textarea at bounding box center [230, 207] width 134 height 14
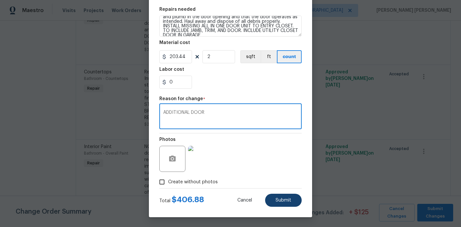
type textarea "ADDITIONAL DOOR"
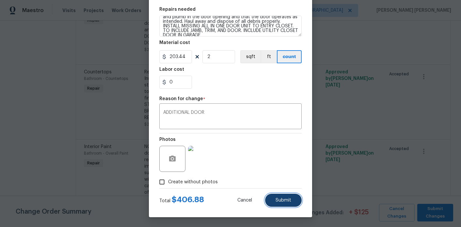
click at [282, 199] on span "Submit" at bounding box center [283, 200] width 16 height 5
type textarea "Remove the existing door (if present). Install a new pre-hung 2-6 6 panel inter…"
type input "1"
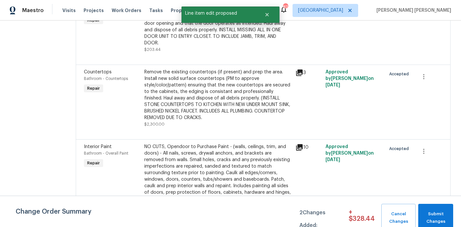
scroll to position [0, 0]
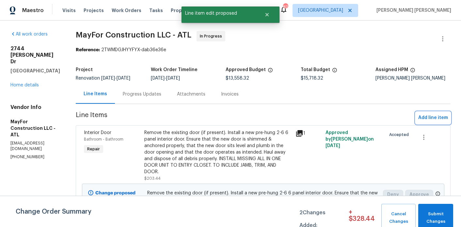
click at [426, 122] on span "Add line item" at bounding box center [433, 118] width 30 height 8
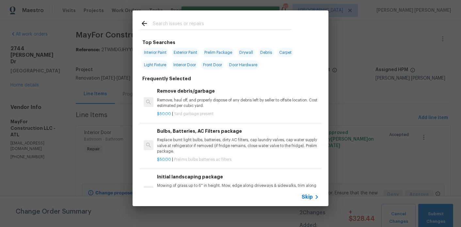
click at [170, 29] on input "text" at bounding box center [222, 25] width 138 height 10
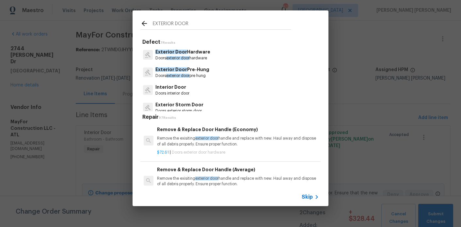
type input "EXTERIOR DOOR"
click at [201, 73] on p "Exterior Door Pre-Hung" at bounding box center [182, 69] width 54 height 7
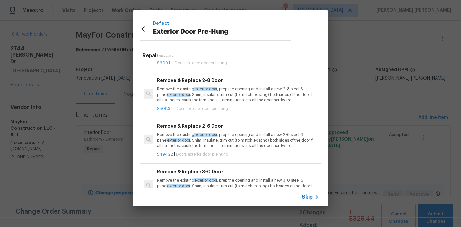
scroll to position [36, 0]
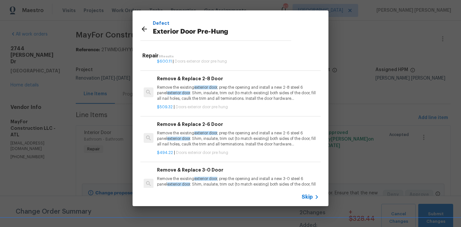
click at [226, 97] on p "Remove the existing exterior door , prep the opening and install a new 2-8 stee…" at bounding box center [238, 93] width 162 height 17
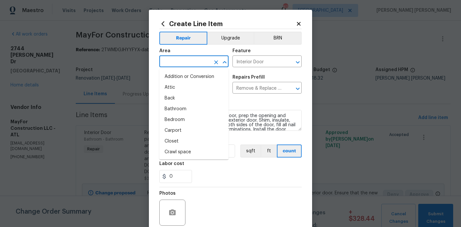
click at [195, 61] on input "text" at bounding box center [184, 62] width 51 height 10
type input "I"
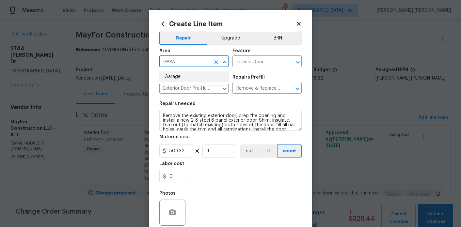
click at [197, 74] on li "Garage" at bounding box center [193, 76] width 69 height 11
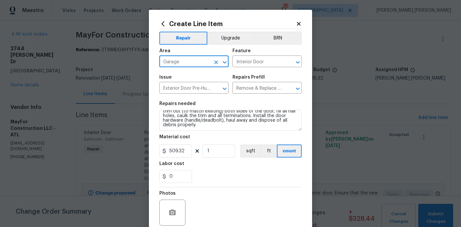
type input "Garage"
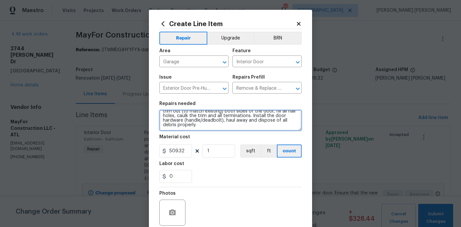
click at [243, 126] on textarea "Remove the existing exterior door, prep the opening and install a new 2-8 steel…" at bounding box center [230, 120] width 142 height 21
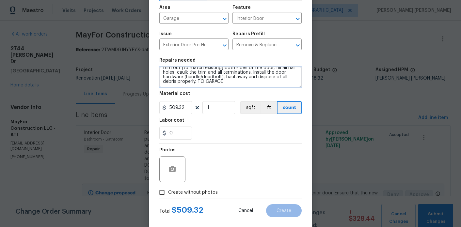
scroll to position [54, 0]
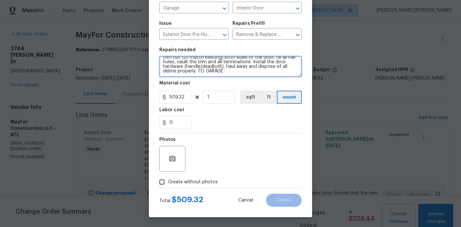
type textarea "Remove the existing exterior door, prep the opening and install a new 2-8 steel…"
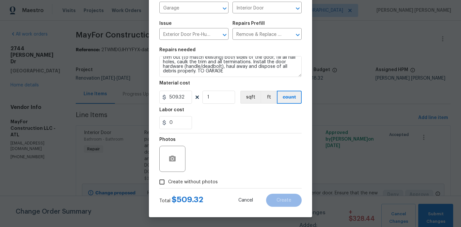
click at [192, 180] on span "Create without photos" at bounding box center [193, 182] width 50 height 7
click at [168, 180] on input "Create without photos" at bounding box center [162, 182] width 12 height 12
checkbox input "true"
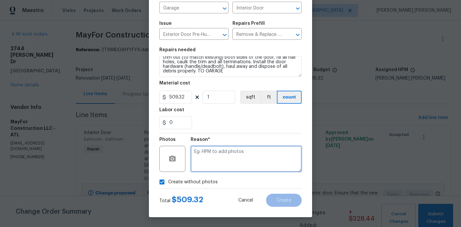
click at [243, 159] on textarea at bounding box center [245, 159] width 111 height 26
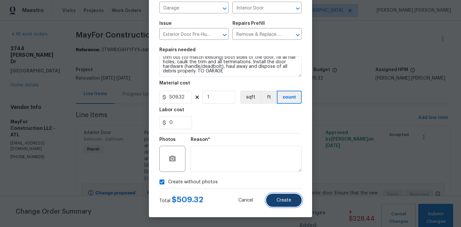
click at [284, 200] on span "Create" at bounding box center [283, 200] width 15 height 5
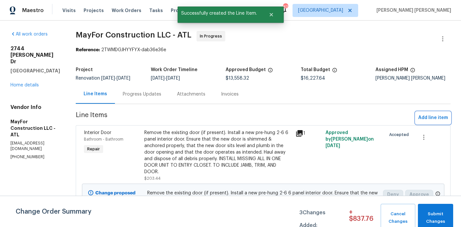
click at [425, 122] on span "Add line item" at bounding box center [433, 118] width 30 height 8
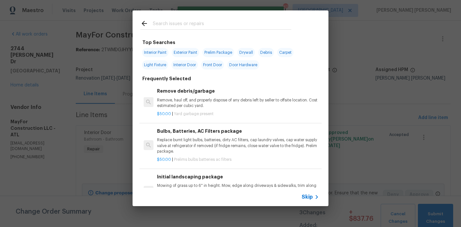
click at [168, 27] on input "text" at bounding box center [222, 25] width 138 height 10
click at [119, 62] on div "Top Searches Interior Paint Exterior Paint Prelim Package Drywall Debris Carpet…" at bounding box center [230, 108] width 461 height 217
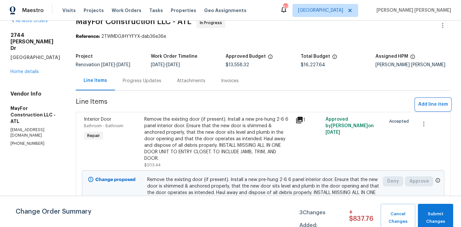
scroll to position [15, 0]
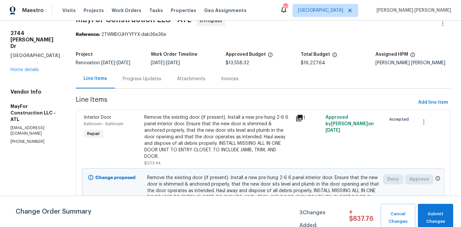
click at [152, 82] on div "Progress Updates" at bounding box center [142, 79] width 38 height 7
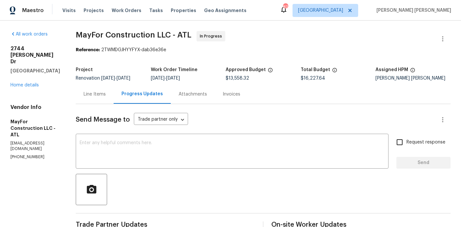
click at [103, 97] on div "Line Items" at bounding box center [95, 94] width 22 height 7
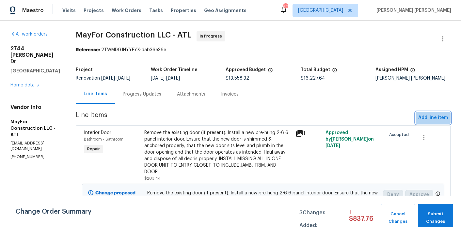
click at [433, 120] on span "Add line item" at bounding box center [433, 118] width 30 height 8
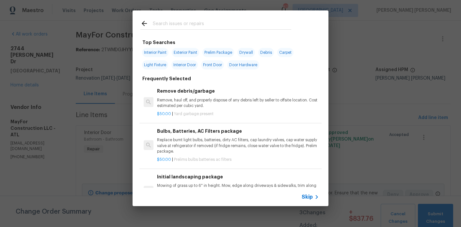
click at [192, 24] on input "text" at bounding box center [222, 25] width 138 height 10
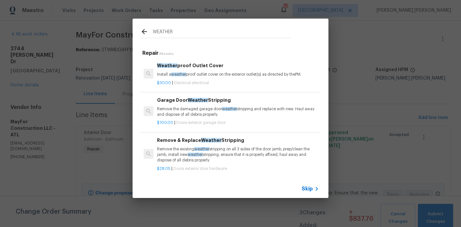
type input "WEATHER"
click at [219, 157] on p "Remove the existing weather stripping on all 3 sides of the door jamb, prep/cle…" at bounding box center [238, 154] width 162 height 17
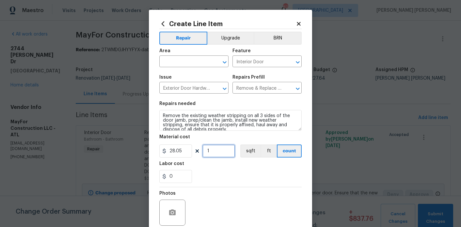
click at [216, 152] on input "1" at bounding box center [218, 151] width 33 height 13
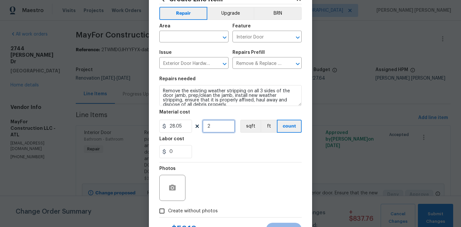
scroll to position [37, 0]
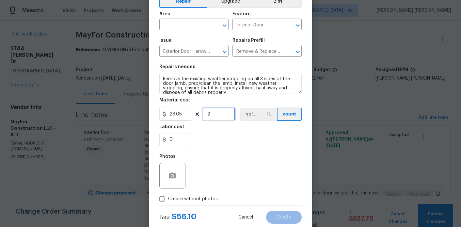
type input "2"
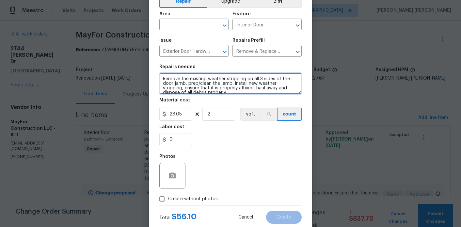
click at [208, 94] on textarea "Remove the existing weather stripping on all 3 sides of the door jamb, prep/cle…" at bounding box center [230, 83] width 142 height 21
type textarea "Remove the existing weather stripping on all 3 sides of the door jamb, prep/cle…"
click at [169, 25] on input "text" at bounding box center [184, 25] width 51 height 10
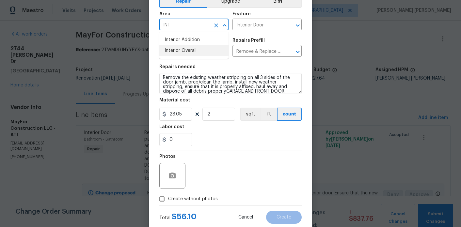
click at [181, 53] on li "Interior Overall" at bounding box center [193, 50] width 69 height 11
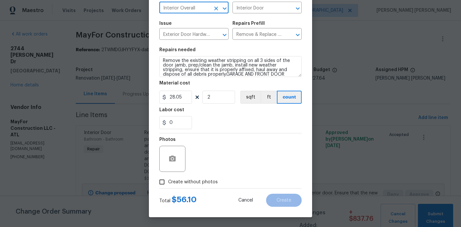
type input "Interior Overall"
click at [202, 182] on span "Create without photos" at bounding box center [193, 182] width 50 height 7
click at [168, 182] on input "Create without photos" at bounding box center [162, 182] width 12 height 12
checkbox input "true"
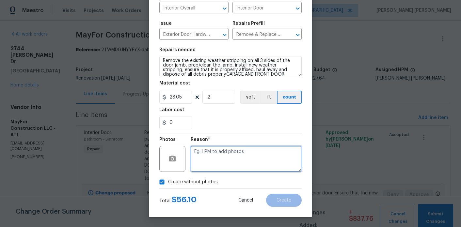
click at [238, 161] on textarea at bounding box center [245, 159] width 111 height 26
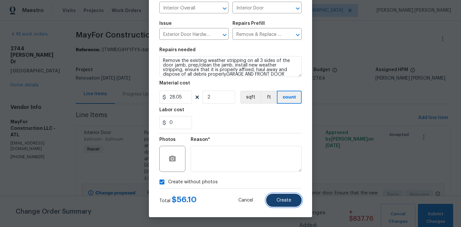
click at [291, 197] on button "Create" at bounding box center [284, 200] width 36 height 13
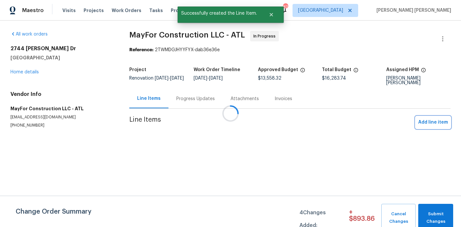
click at [439, 121] on span "Add line item" at bounding box center [433, 122] width 30 height 8
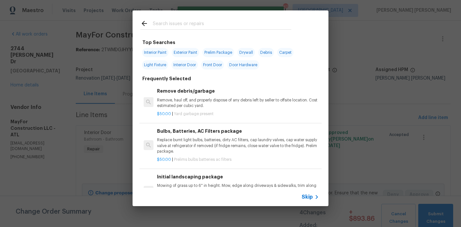
click at [172, 22] on input "text" at bounding box center [222, 25] width 138 height 10
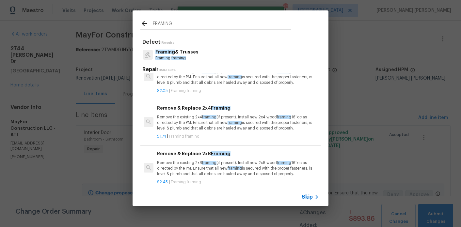
scroll to position [20, 0]
type input "FRAMING"
click at [186, 121] on p "Remove the existing 2x4 framing (if present). Install new 2x4 wood framing 16''…" at bounding box center [238, 122] width 162 height 17
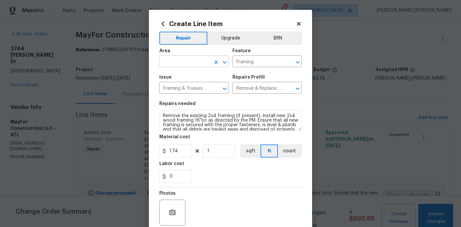
click at [187, 64] on input "text" at bounding box center [184, 62] width 51 height 10
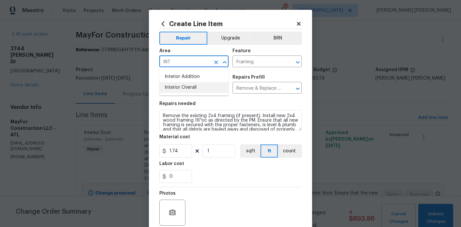
click at [191, 88] on li "Interior Overall" at bounding box center [193, 87] width 69 height 11
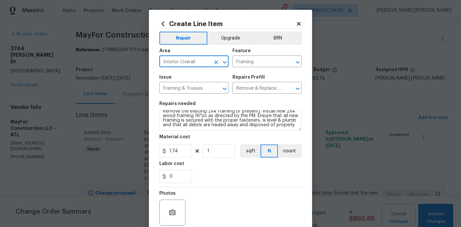
type input "Interior Overall"
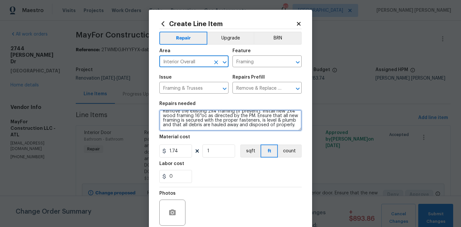
click at [241, 129] on textarea "Remove the existing 2x4 framing (if present). Install new 2x4 wood framing 16''…" at bounding box center [230, 120] width 142 height 21
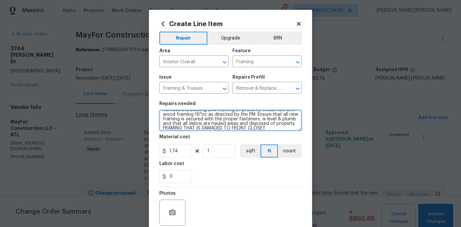
type textarea "Remove the existing 2x4 framing (if present). Install new 2x4 wood framing 16''…"
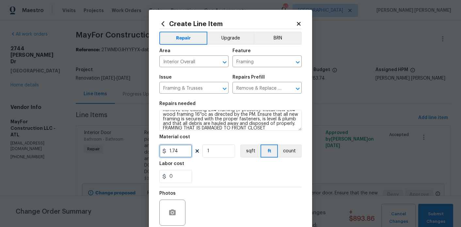
click at [179, 150] on input "1.74" at bounding box center [175, 151] width 33 height 13
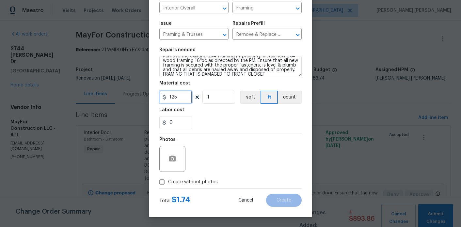
type input "125"
click at [204, 179] on span "Create without photos" at bounding box center [193, 182] width 50 height 7
click at [168, 179] on input "Create without photos" at bounding box center [162, 182] width 12 height 12
checkbox input "true"
click at [221, 168] on textarea at bounding box center [245, 159] width 111 height 26
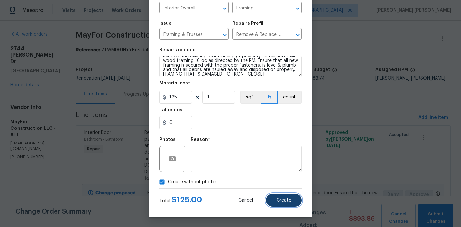
click at [285, 204] on button "Create" at bounding box center [284, 200] width 36 height 13
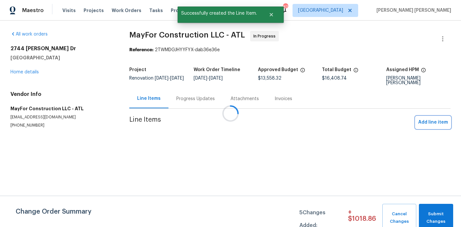
click at [438, 122] on span "Add line item" at bounding box center [433, 122] width 30 height 8
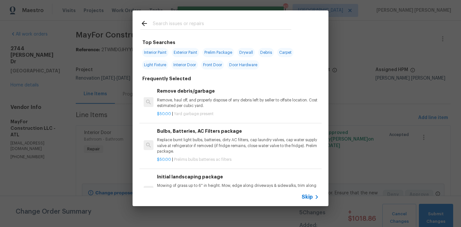
click at [195, 25] on input "text" at bounding box center [222, 25] width 138 height 10
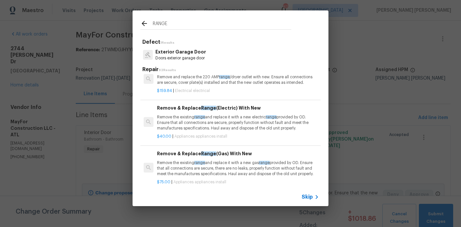
scroll to position [107, 0]
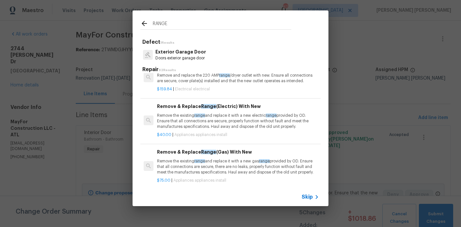
type input "RANGE"
click at [238, 167] on p "Remove the existing range and replace it with a new gas range provided by OD. E…" at bounding box center [238, 167] width 162 height 17
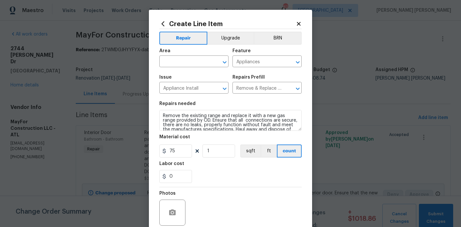
click at [199, 56] on div "Area" at bounding box center [193, 53] width 69 height 8
click at [194, 62] on input "text" at bounding box center [184, 62] width 51 height 10
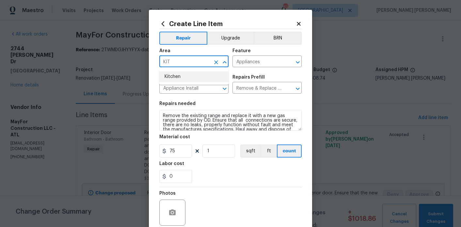
click at [187, 78] on li "Kitchen" at bounding box center [193, 76] width 69 height 11
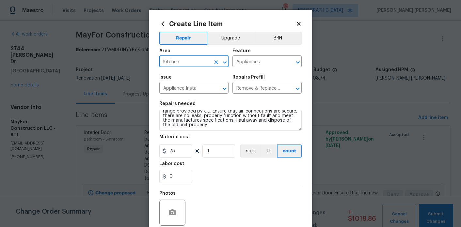
scroll to position [54, 0]
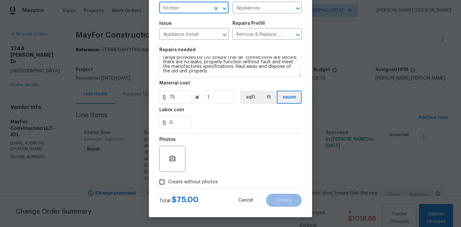
type input "Kitchen"
click at [198, 181] on span "Create without photos" at bounding box center [193, 182] width 50 height 7
click at [168, 181] on input "Create without photos" at bounding box center [162, 182] width 12 height 12
checkbox input "true"
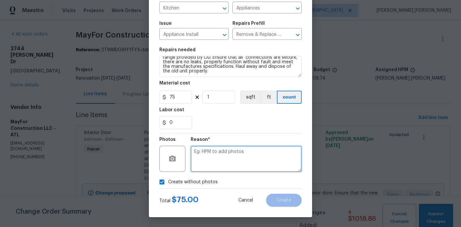
click at [226, 147] on textarea at bounding box center [245, 159] width 111 height 26
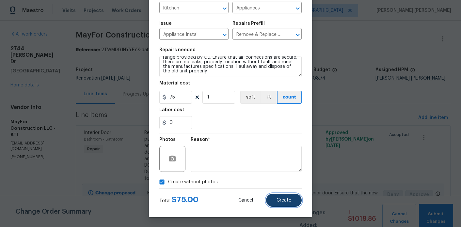
click at [292, 201] on button "Create" at bounding box center [284, 200] width 36 height 13
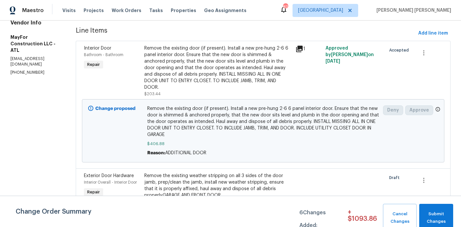
scroll to position [1548, 0]
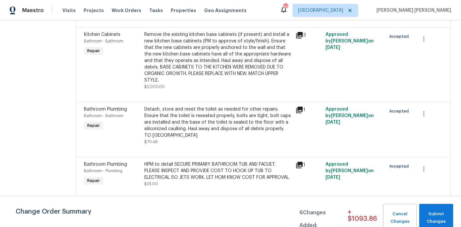
click at [239, 136] on div "Detach, store and reset the toilet as needed for other repairs. Ensure that the…" at bounding box center [217, 122] width 147 height 33
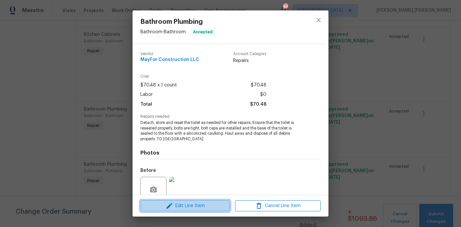
click at [206, 203] on span "Edit Line Item" at bounding box center [184, 206] width 85 height 8
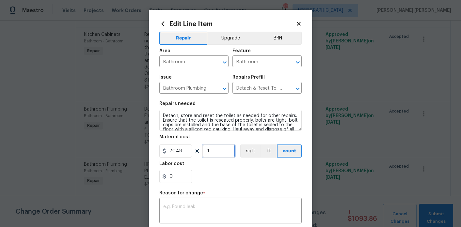
click at [213, 152] on input "1" at bounding box center [218, 151] width 33 height 13
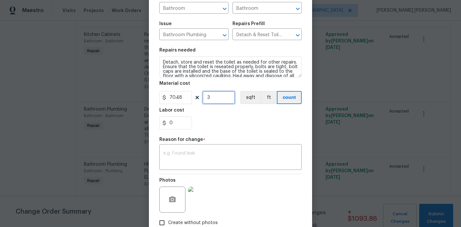
type input "3"
click at [205, 172] on div "Repair Upgrade BRN Area Bathroom ​ Feature Bathroom ​ Issue Bathroom Plumbing ​…" at bounding box center [230, 102] width 142 height 253
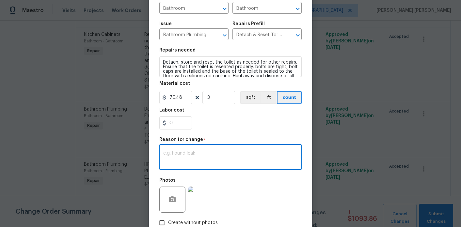
click at [205, 160] on textarea at bounding box center [230, 158] width 134 height 14
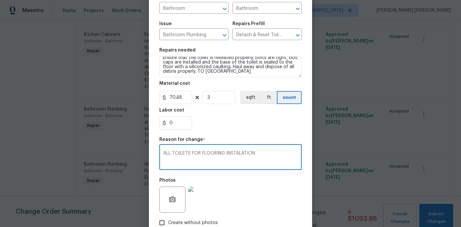
type textarea "ALL TOILETS FOR FLOORING INSTALATION"
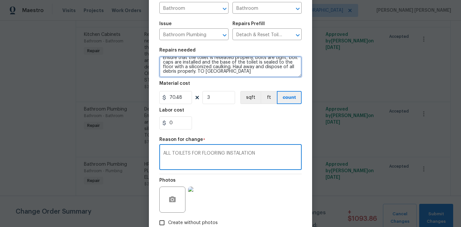
click at [278, 72] on textarea "Detach, store and reset the toilet as needed for other repairs. Ensure that the…" at bounding box center [230, 66] width 142 height 21
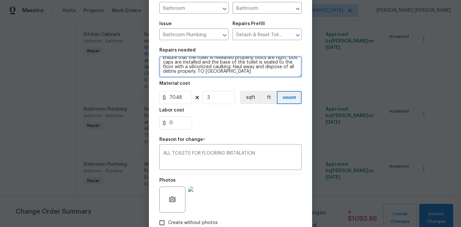
drag, startPoint x: 278, startPoint y: 72, endPoint x: 206, endPoint y: 73, distance: 72.4
click at [206, 73] on textarea "Detach, store and reset the toilet as needed for other repairs. Ensure that the…" at bounding box center [230, 66] width 142 height 21
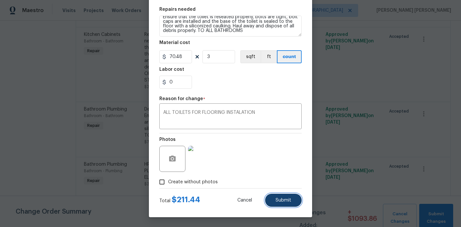
click at [285, 204] on button "Submit" at bounding box center [283, 200] width 37 height 13
type textarea "Detach, store and reset the toilet as needed for other repairs. Ensure that the…"
type input "1"
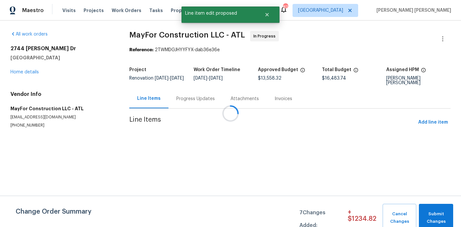
scroll to position [0, 0]
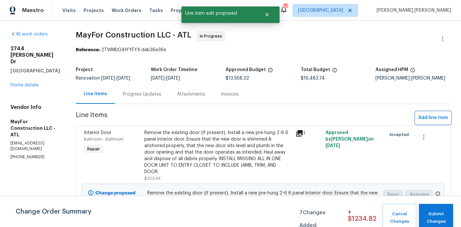
click at [428, 122] on span "Add line item" at bounding box center [433, 118] width 30 height 8
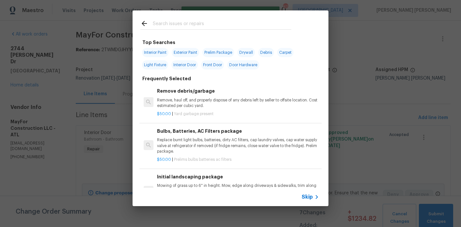
click at [184, 26] on input "text" at bounding box center [222, 25] width 138 height 10
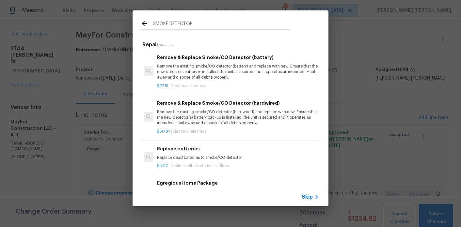
type input "SMOKE DETECTOR"
click at [239, 73] on p "Remove the existing smoke/CO detector (battery) and replace with new. Ensure th…" at bounding box center [238, 72] width 162 height 17
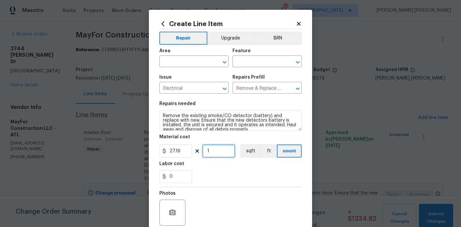
click at [214, 151] on input "1" at bounding box center [218, 151] width 33 height 13
type input "3"
click at [184, 62] on input "text" at bounding box center [184, 62] width 51 height 10
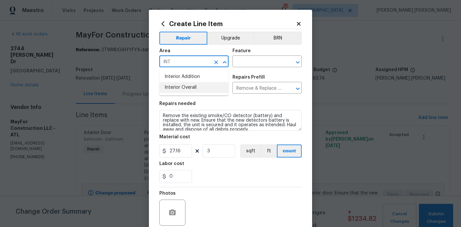
click at [190, 87] on li "Interior Overall" at bounding box center [193, 87] width 69 height 11
type input "Interior Overall"
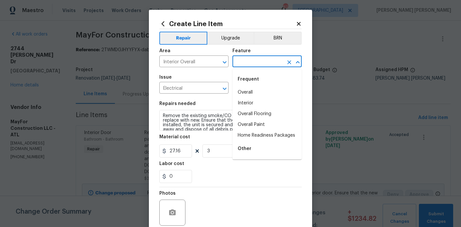
click at [247, 67] on input "text" at bounding box center [257, 62] width 51 height 10
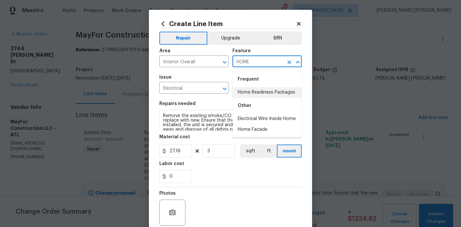
click at [284, 97] on li "Home Readiness Packages" at bounding box center [266, 92] width 69 height 11
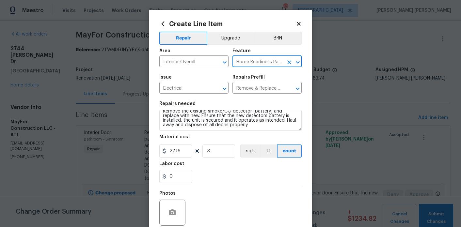
scroll to position [54, 0]
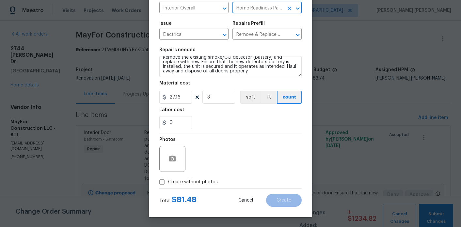
type input "Home Readiness Packages"
click at [203, 185] on span "Create without photos" at bounding box center [193, 182] width 50 height 7
click at [168, 185] on input "Create without photos" at bounding box center [162, 182] width 12 height 12
checkbox input "true"
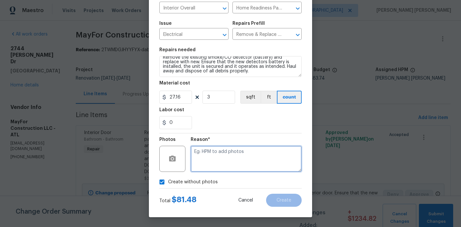
click at [231, 160] on textarea at bounding box center [245, 159] width 111 height 26
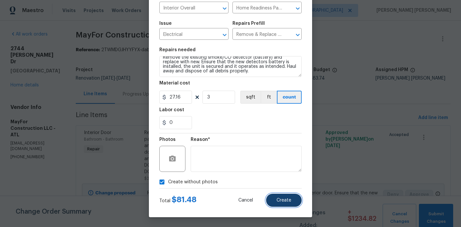
click at [289, 205] on button "Create" at bounding box center [284, 200] width 36 height 13
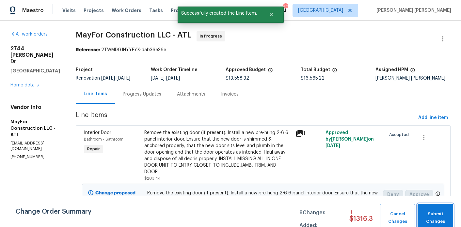
click at [443, 215] on span "Submit Changes" at bounding box center [434, 217] width 29 height 15
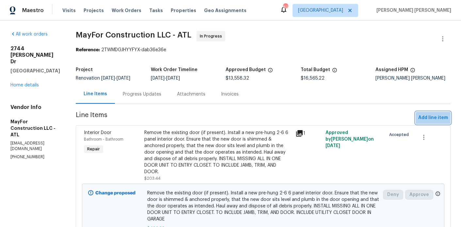
click at [439, 119] on span "Add line item" at bounding box center [433, 118] width 30 height 8
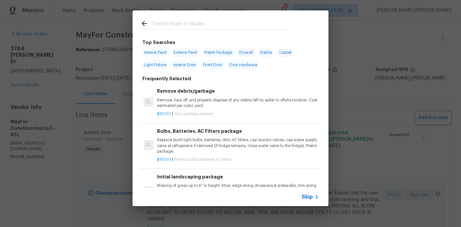
click at [112, 32] on div "Top Searches Interior Paint Exterior Paint Prelim Package Drywall Debris Carpet…" at bounding box center [230, 108] width 461 height 217
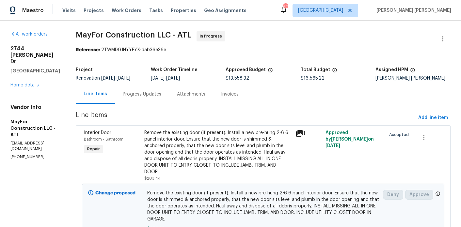
click at [141, 98] on div "Progress Updates" at bounding box center [142, 94] width 38 height 7
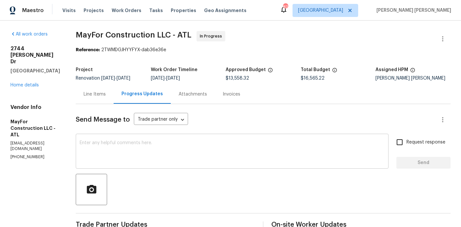
click at [139, 163] on textarea at bounding box center [232, 152] width 305 height 23
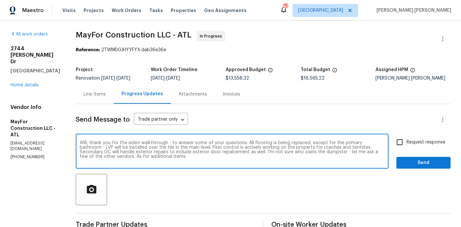
click at [206, 163] on textarea "Will, thank you for the video walkthrough - to answer some of your questions: A…" at bounding box center [232, 152] width 305 height 23
click at [261, 161] on textarea "Will, thank you for the video walkthrough - to answer some of your questions: A…" at bounding box center [232, 152] width 305 height 23
click at [319, 163] on textarea "Will, thank you for the video walkthrough - to answer some of your questions: A…" at bounding box center [232, 152] width 305 height 23
drag, startPoint x: 296, startPoint y: 162, endPoint x: 300, endPoint y: 167, distance: 6.3
click at [296, 162] on textarea "Will, thank you for the video walkthrough - to answer some of your questions: A…" at bounding box center [232, 152] width 305 height 23
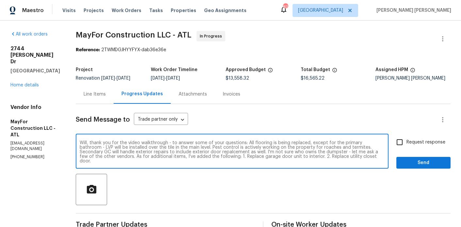
click at [129, 163] on textarea "Will, thank you for the video walkthrough - to answer some of your questions: A…" at bounding box center [232, 152] width 305 height 23
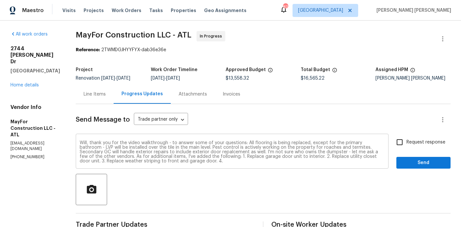
click at [242, 169] on div "Will, thank you for the video walkthrough - to answer some of your questions: A…" at bounding box center [232, 151] width 312 height 33
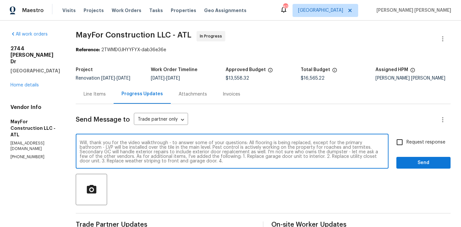
click at [234, 163] on textarea "Will, thank you for the video walkthrough - to answer some of your questions: A…" at bounding box center [232, 152] width 305 height 23
click at [311, 163] on textarea "Will, thank you for the video walkthrough - to answer some of your questions: A…" at bounding box center [232, 152] width 305 height 23
click at [124, 157] on textarea "Will, thank you for the video walkthrough - to answer some of your questions: A…" at bounding box center [232, 152] width 305 height 23
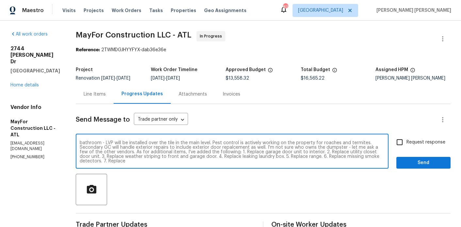
click at [124, 157] on textarea "Will, thank you for the video walkthrough - to answer some of your questions: A…" at bounding box center [232, 152] width 305 height 23
click at [210, 163] on textarea "Will, thank you for the video walkthrough - to answer some of your questions: A…" at bounding box center [232, 152] width 305 height 23
click at [139, 163] on textarea "Will, thank you for the video walkthrough - to answer some of your questions: A…" at bounding box center [232, 152] width 305 height 23
click at [138, 163] on textarea "Will, thank you for the video walkthrough - to answer some of your questions: A…" at bounding box center [232, 152] width 305 height 23
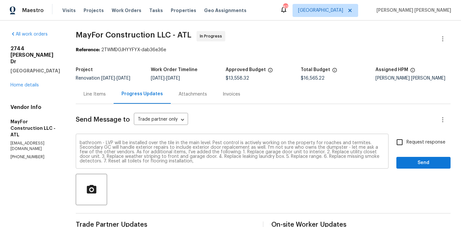
click at [236, 169] on div "Will, thank you for the video walkthrough - to answer some of your questions: A…" at bounding box center [232, 151] width 312 height 33
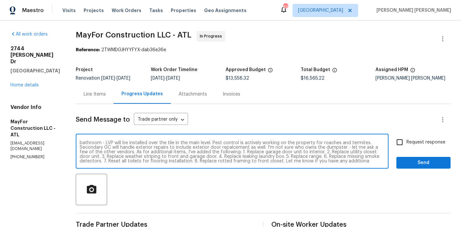
scroll to position [9, 0]
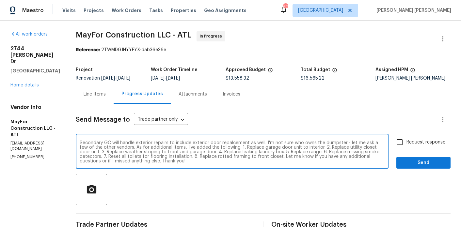
type textarea "Will, thank you for the video walkthrough - to answer some of your questions: A…"
click at [395, 147] on input "Request response" at bounding box center [399, 142] width 14 height 14
checkbox input "true"
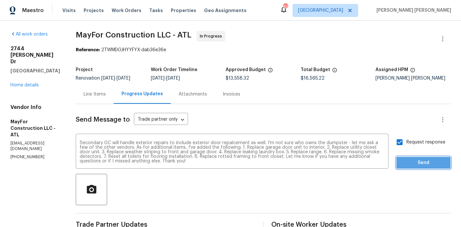
click at [416, 167] on span "Send" at bounding box center [423, 163] width 44 height 8
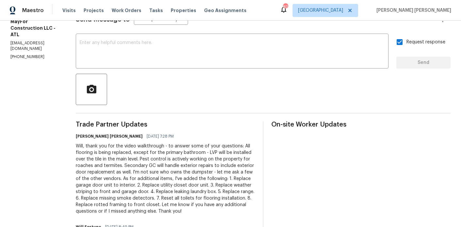
scroll to position [106, 0]
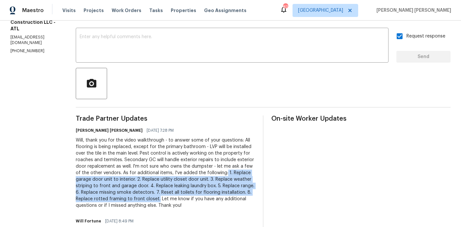
drag, startPoint x: 255, startPoint y: 177, endPoint x: 198, endPoint y: 203, distance: 62.9
click at [198, 203] on div "Will, thank you for the video walkthrough - to answer some of your questions: A…" at bounding box center [165, 173] width 179 height 72
copy div "1. Replace garage door unit to interior. 2. Replace utility closet door unit. 3…"
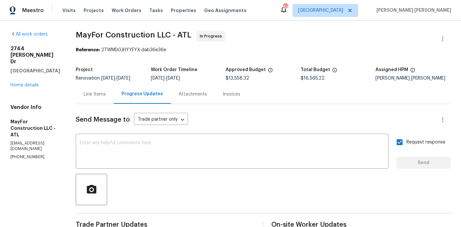
click at [23, 69] on div "2744 Lisa Dr Jonesboro, GA 30236 Home details" at bounding box center [35, 66] width 50 height 43
click at [23, 83] on link "Home details" at bounding box center [24, 85] width 28 height 5
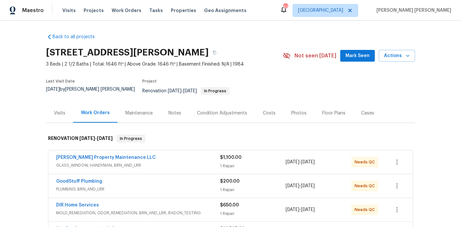
click at [177, 110] on div "Notes" at bounding box center [174, 113] width 13 height 7
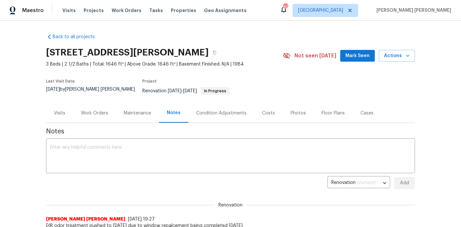
click at [98, 110] on div "Work Orders" at bounding box center [94, 113] width 27 height 7
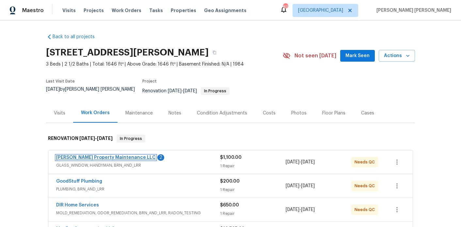
click at [105, 155] on link "Glen Property Maintenance LLC" at bounding box center [105, 157] width 99 height 5
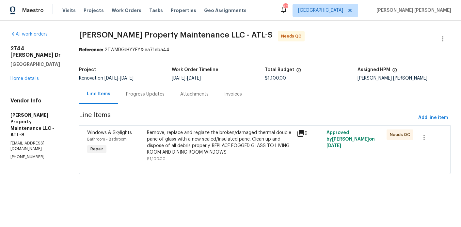
click at [151, 98] on div "Progress Updates" at bounding box center [145, 93] width 54 height 19
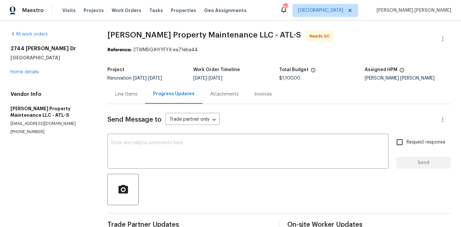
click at [127, 95] on div "Line Items" at bounding box center [126, 94] width 22 height 7
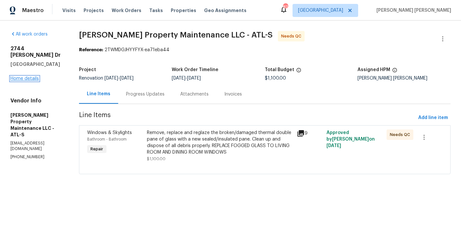
click at [32, 76] on link "Home details" at bounding box center [24, 78] width 28 height 5
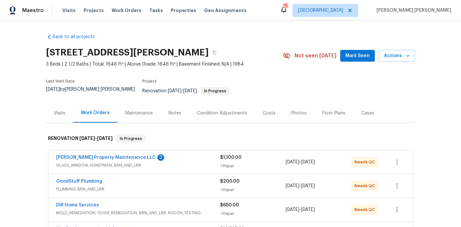
click at [169, 115] on div "Notes" at bounding box center [174, 112] width 28 height 19
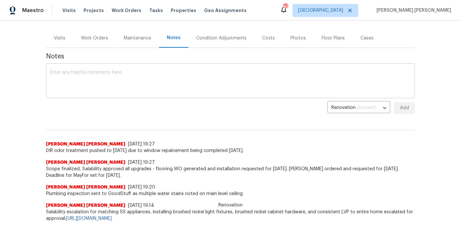
scroll to position [80, 0]
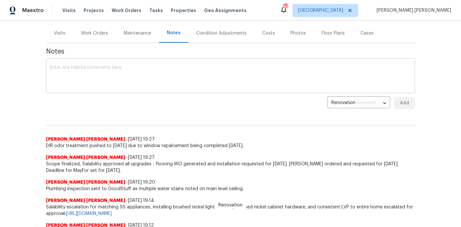
click at [149, 69] on textarea at bounding box center [230, 76] width 361 height 23
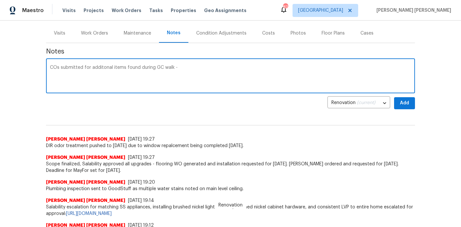
paste textarea "1. Replace garage door unit to interior. 2. Replace utility closet door unit. 3…"
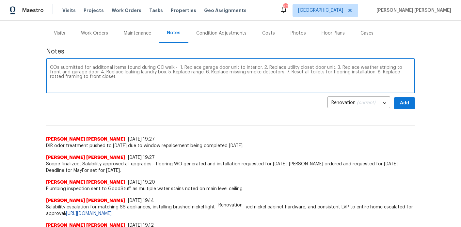
click at [102, 65] on textarea "COs submitted for additonal items found during GC walk - 1. Replace garage door…" at bounding box center [230, 76] width 361 height 23
type textarea "COs submitted for additional items found during GC walk - 1. Replace garage doo…"
click at [411, 100] on button "Add" at bounding box center [404, 103] width 21 height 12
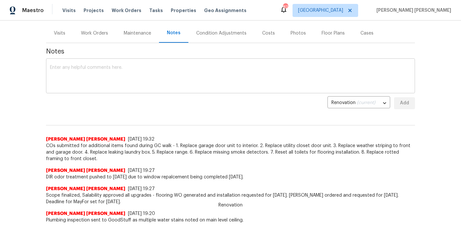
scroll to position [0, 0]
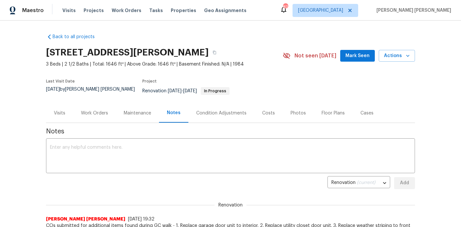
click at [351, 52] on span "Mark Seen" at bounding box center [357, 56] width 24 height 8
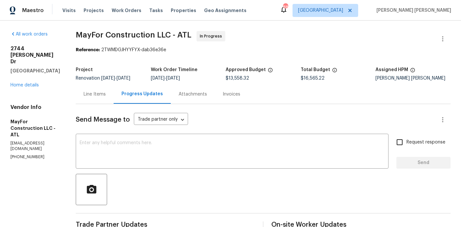
click at [102, 98] on div "Line Items" at bounding box center [95, 94] width 22 height 7
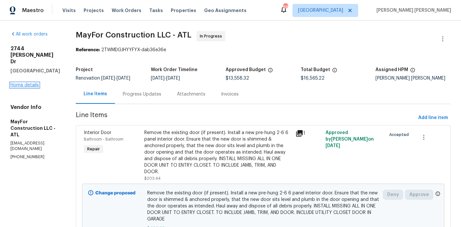
click at [23, 83] on link "Home details" at bounding box center [24, 85] width 28 height 5
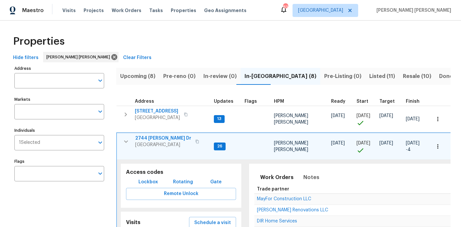
scroll to position [61, 0]
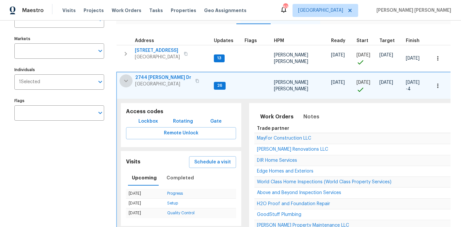
click at [125, 79] on icon "button" at bounding box center [126, 81] width 8 height 8
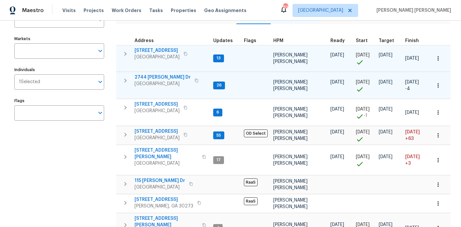
click at [125, 56] on icon "button" at bounding box center [125, 54] width 8 height 8
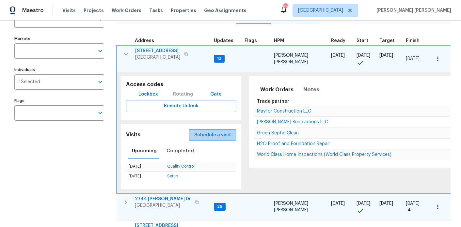
click at [214, 131] on span "Schedule a visit" at bounding box center [212, 135] width 37 height 8
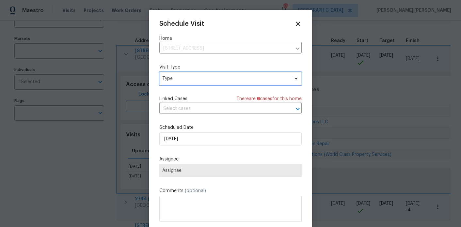
click at [181, 72] on span "Type" at bounding box center [230, 78] width 142 height 13
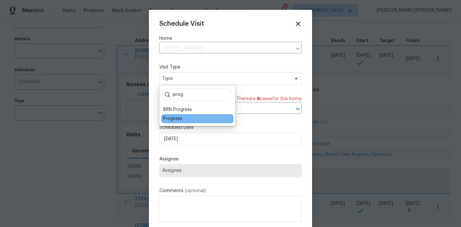
type input "prog"
click at [177, 119] on div "Progress" at bounding box center [172, 118] width 19 height 7
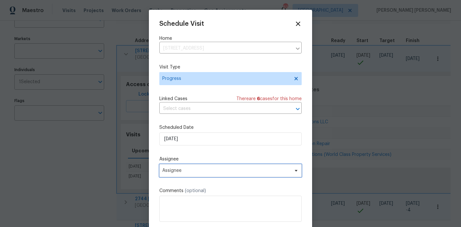
click at [181, 174] on span "Assignee" at bounding box center [230, 170] width 142 height 13
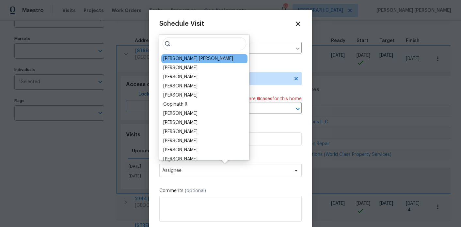
click at [203, 57] on div "[PERSON_NAME] [PERSON_NAME]" at bounding box center [198, 58] width 70 height 7
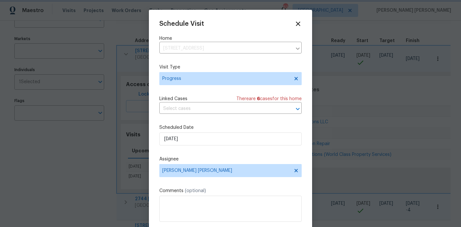
scroll to position [12, 0]
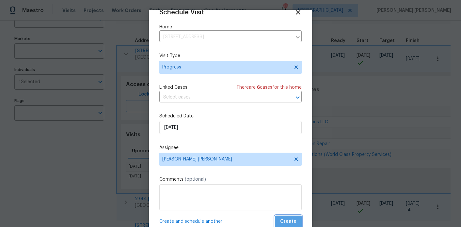
click at [290, 221] on span "Create" at bounding box center [288, 222] width 16 height 8
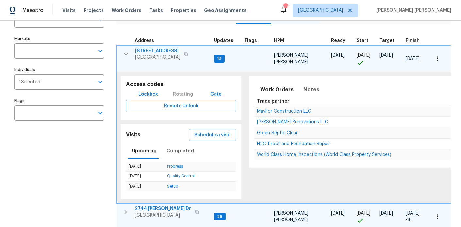
click at [163, 51] on span "[STREET_ADDRESS]" at bounding box center [157, 51] width 45 height 7
click at [124, 51] on icon "button" at bounding box center [126, 54] width 8 height 8
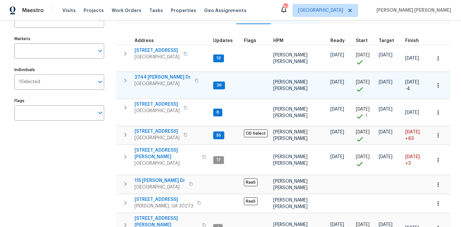
click at [154, 77] on span "2744 Lisa Dr" at bounding box center [162, 77] width 56 height 7
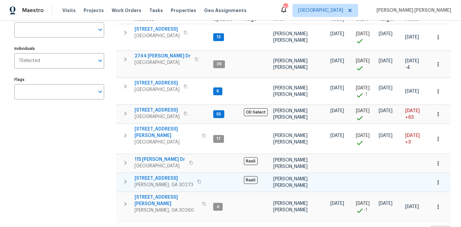
scroll to position [84, 0]
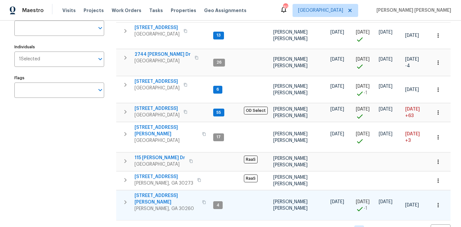
click at [157, 192] on span "2217 Willoby Ct" at bounding box center [166, 198] width 64 height 13
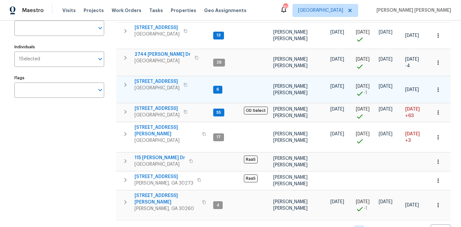
click at [159, 78] on span "110 Spring Creek Ct" at bounding box center [156, 81] width 45 height 7
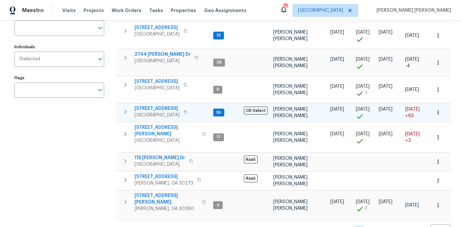
click at [160, 109] on span "3117 Jodeco Dr" at bounding box center [156, 108] width 45 height 7
click at [436, 113] on icon "button" at bounding box center [437, 112] width 7 height 7
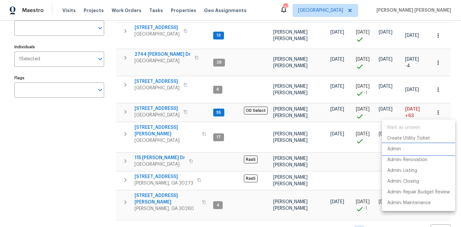
click at [398, 153] on li "Admin" at bounding box center [418, 149] width 73 height 11
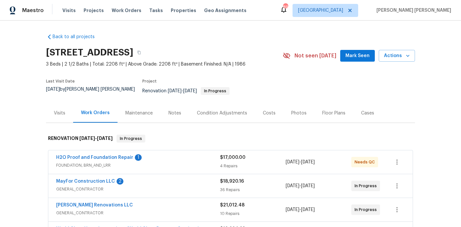
click at [362, 61] on button "Mark Seen" at bounding box center [357, 56] width 35 height 12
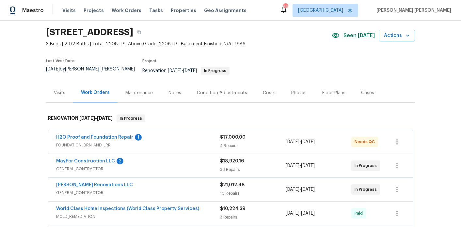
scroll to position [30, 0]
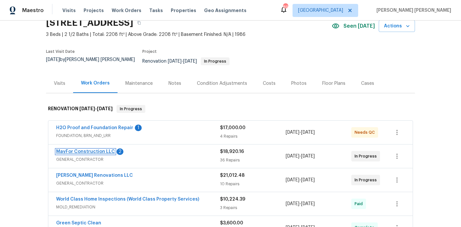
click at [82, 149] on link "MayFor Construction LLC" at bounding box center [85, 151] width 59 height 5
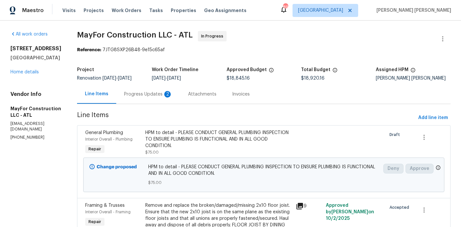
click at [164, 100] on div "Progress Updates 2" at bounding box center [148, 93] width 64 height 19
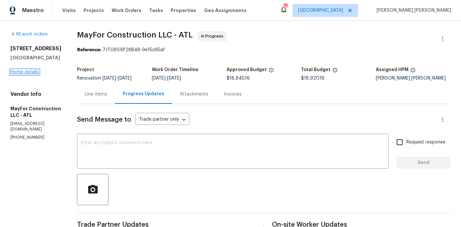
click at [35, 73] on link "Home details" at bounding box center [24, 72] width 28 height 5
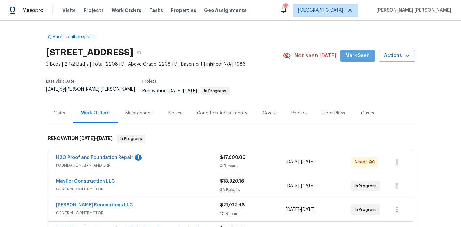
click at [367, 58] on span "Mark Seen" at bounding box center [357, 56] width 24 height 8
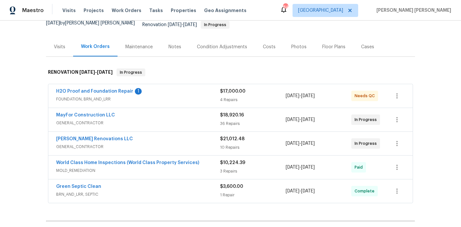
scroll to position [65, 0]
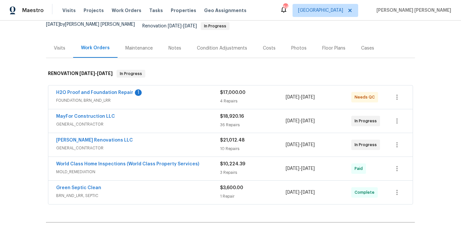
click at [177, 45] on div "Notes" at bounding box center [174, 48] width 13 height 7
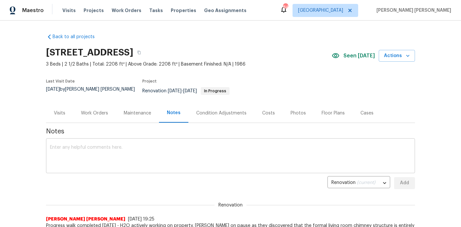
click at [139, 145] on textarea at bounding box center [230, 156] width 361 height 23
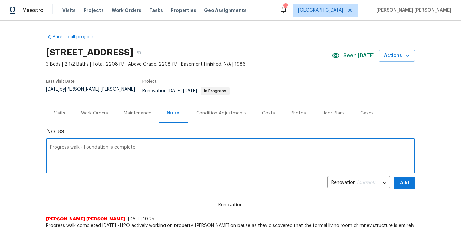
click at [92, 145] on textarea "Progress walk - Foundation is complete" at bounding box center [230, 156] width 361 height 23
click at [135, 145] on textarea "Progress walk - H2O is complete" at bounding box center [230, 156] width 361 height 23
click at [128, 145] on textarea "Progress walk - H2O is complete. Mayfor working" at bounding box center [230, 156] width 361 height 23
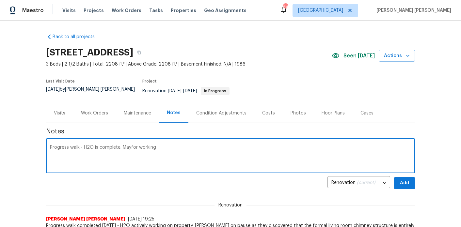
click at [174, 145] on textarea "Progress walk - H2O is complete. Mayfor working" at bounding box center [230, 156] width 361 height 23
click at [167, 146] on textarea "Progress walk - H2O is complete. Mayfor working" at bounding box center [230, 156] width 361 height 23
click at [133, 145] on textarea "Progress walk - H2O is complete. Mayfor working" at bounding box center [230, 156] width 361 height 23
click at [164, 146] on textarea "Progress walk - H2O is complete. MayFor working" at bounding box center [230, 156] width 361 height 23
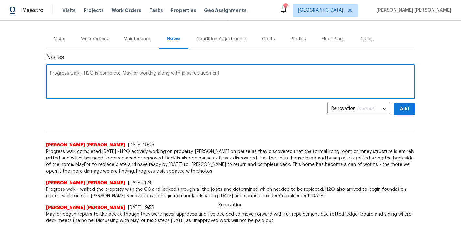
scroll to position [75, 0]
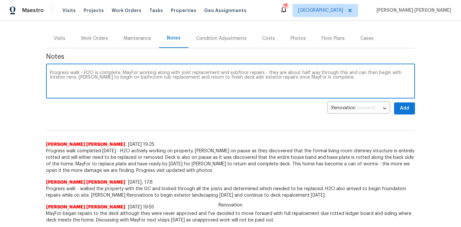
click at [237, 74] on textarea "Progress walk - H2O is complete. MayFor working along with joist replacement an…" at bounding box center [230, 81] width 361 height 23
type textarea "Progress walk - H2O is complete. MayFor working along with joist replacement an…"
click at [408, 108] on button "Add" at bounding box center [404, 108] width 21 height 12
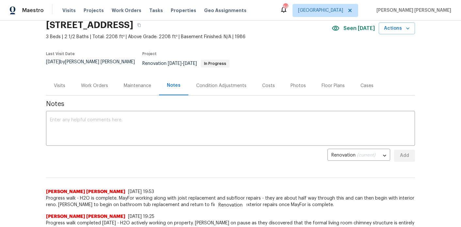
click at [95, 89] on div "Work Orders" at bounding box center [94, 85] width 43 height 19
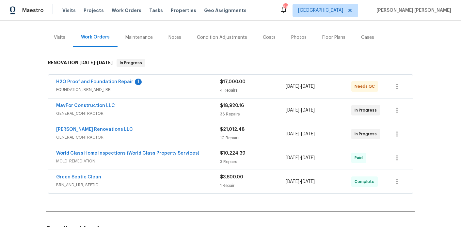
scroll to position [84, 0]
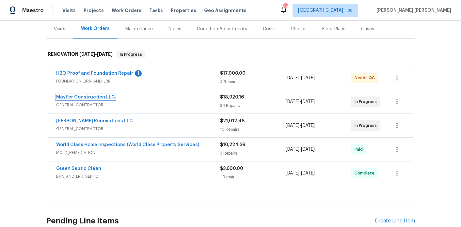
click at [91, 95] on link "MayFor Construction LLC" at bounding box center [85, 97] width 59 height 5
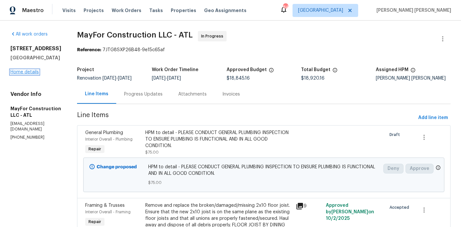
click at [34, 71] on link "Home details" at bounding box center [24, 72] width 28 height 5
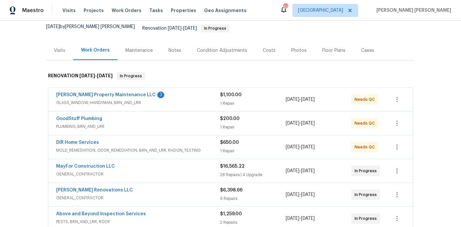
scroll to position [63, 0]
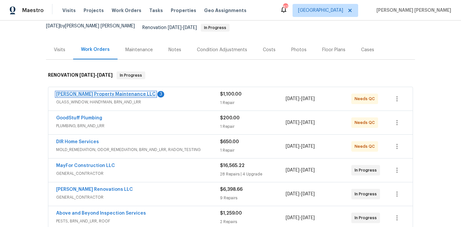
click at [115, 92] on link "[PERSON_NAME] Property Maintenance LLC" at bounding box center [105, 94] width 99 height 5
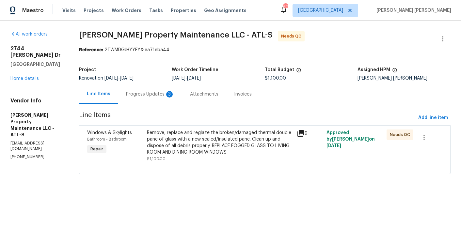
click at [162, 99] on div "Progress Updates 3" at bounding box center [150, 93] width 64 height 19
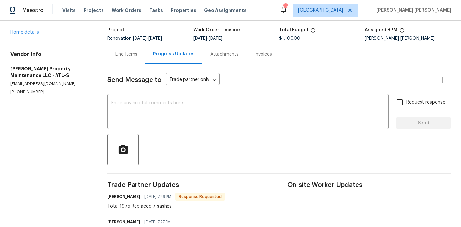
scroll to position [126, 0]
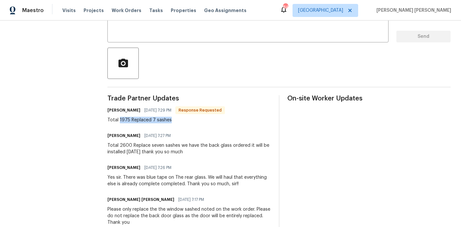
drag, startPoint x: 173, startPoint y: 120, endPoint x: 120, endPoint y: 120, distance: 53.2
click at [120, 120] on div "Total 1975 Replaced 7 sashes" at bounding box center [165, 120] width 117 height 7
copy div "1975 Replaced 7 sashes"
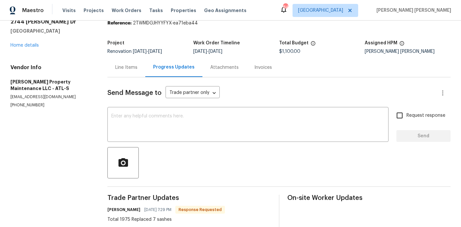
click at [132, 68] on div "Line Items" at bounding box center [126, 67] width 22 height 7
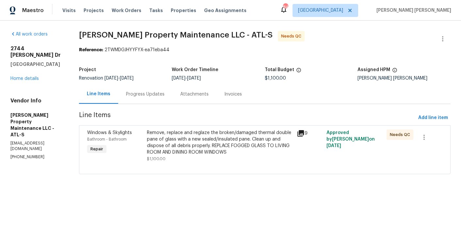
click at [188, 138] on div "Remove, replace and reglaze the broken/damaged thermal double pane of glass wit…" at bounding box center [219, 142] width 145 height 26
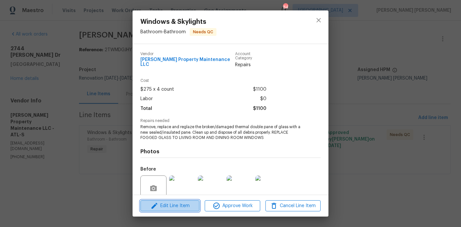
click at [187, 200] on button "Edit Line Item" at bounding box center [169, 205] width 59 height 11
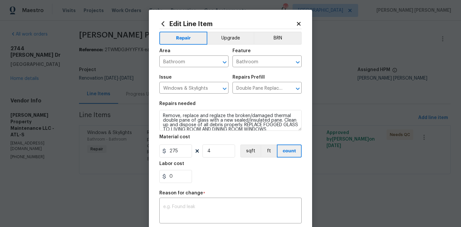
scroll to position [101, 0]
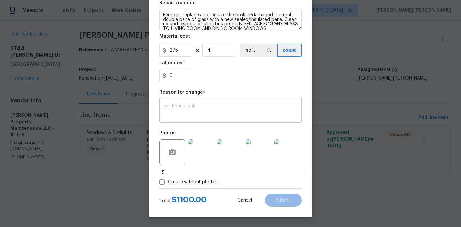
click at [208, 114] on textarea at bounding box center [230, 111] width 134 height 14
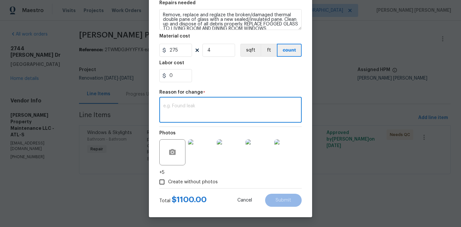
paste textarea "1975 Replaced 7 sashes"
type textarea "1975 Replaced 7 sashes"
click at [209, 51] on input "4" at bounding box center [218, 50] width 33 height 13
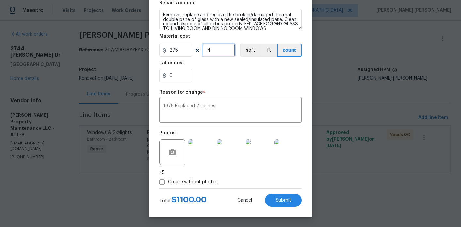
click at [209, 51] on input "4" at bounding box center [218, 50] width 33 height 13
type input "7"
click at [181, 53] on input "275" at bounding box center [175, 50] width 33 height 13
click at [226, 79] on div "0" at bounding box center [230, 75] width 142 height 13
click at [188, 77] on input "0" at bounding box center [175, 75] width 33 height 13
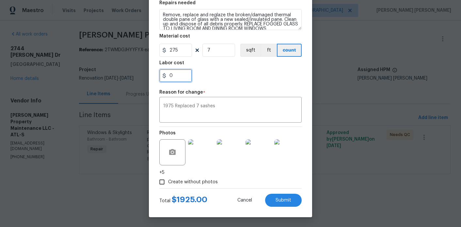
click at [188, 77] on input "0" at bounding box center [175, 75] width 33 height 13
type input "50"
click at [232, 87] on div "Repair Upgrade BRN Area Bathroom ​ Feature Bathroom ​ Issue Windows & Skylights…" at bounding box center [230, 58] width 142 height 260
click at [294, 200] on button "Submit" at bounding box center [283, 200] width 37 height 13
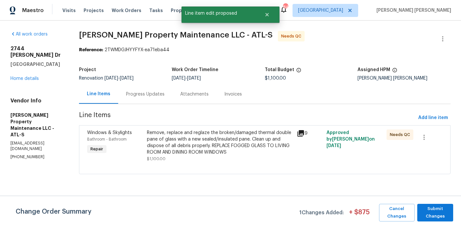
scroll to position [0, 0]
click at [435, 211] on span "Submit Changes" at bounding box center [435, 212] width 30 height 15
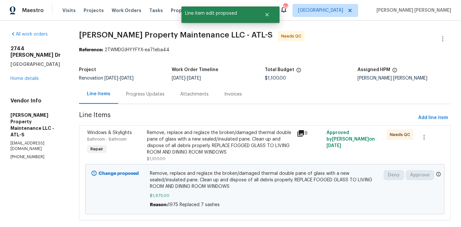
click at [26, 74] on div "[STREET_ADDRESS][PERSON_NAME][PERSON_NAME] Home details" at bounding box center [36, 63] width 53 height 37
click at [35, 76] on link "Home details" at bounding box center [24, 78] width 28 height 5
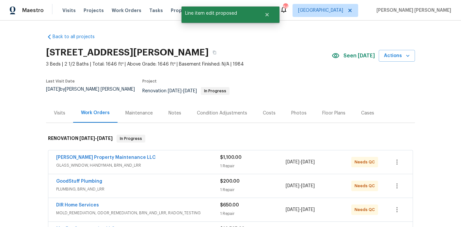
click at [179, 112] on div "Notes" at bounding box center [174, 113] width 13 height 7
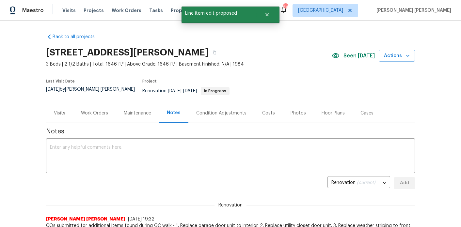
scroll to position [26, 0]
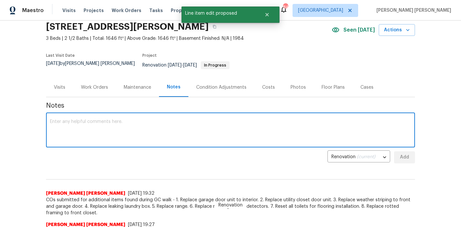
click at [170, 124] on textarea at bounding box center [230, 130] width 361 height 23
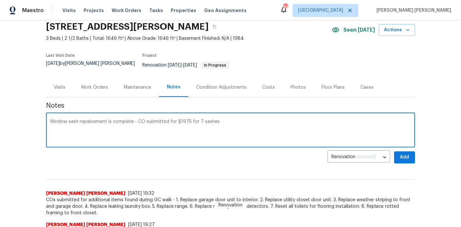
type textarea "Window sash repalcement is complete - CO submitted for $1975 for 7 sashes"
click at [407, 153] on span "Add" at bounding box center [404, 157] width 10 height 8
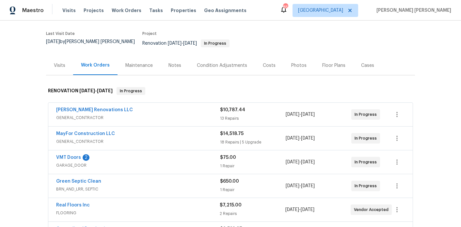
scroll to position [77, 0]
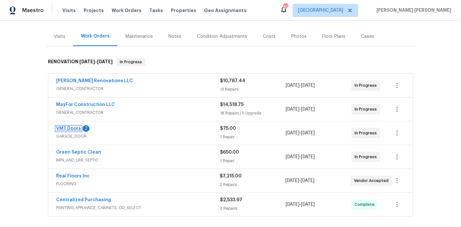
click at [75, 126] on link "VMT Doors" at bounding box center [68, 128] width 25 height 5
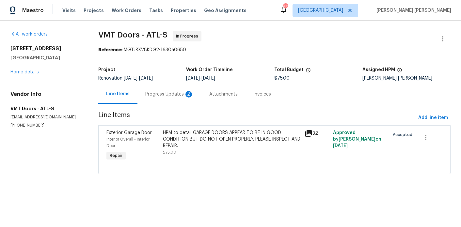
click at [171, 97] on div "Progress Updates 2" at bounding box center [169, 94] width 48 height 7
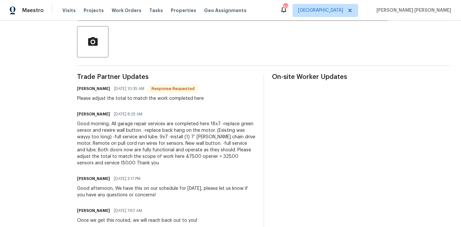
scroll to position [149, 0]
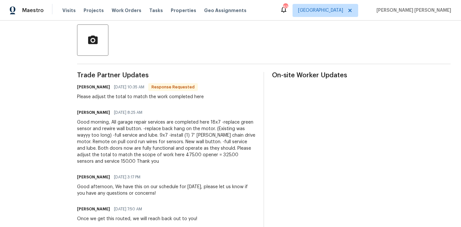
click at [85, 161] on div "Good morning, All garage repair services are completed here 18x7 -replace green…" at bounding box center [166, 142] width 178 height 46
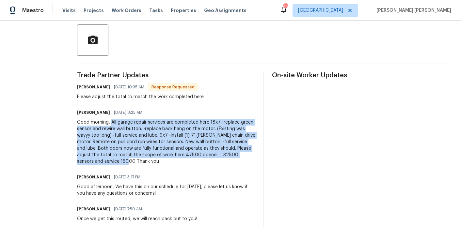
drag, startPoint x: 84, startPoint y: 160, endPoint x: 104, endPoint y: 123, distance: 42.5
click at [104, 123] on div "Good morning, All garage repair services are completed here 18x7 -replace green…" at bounding box center [166, 142] width 178 height 46
copy div "All garage repair services are completed here 18x7 -replace green sensor and re…"
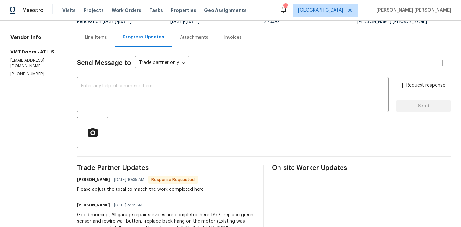
click at [95, 38] on div "Line Items" at bounding box center [96, 37] width 22 height 7
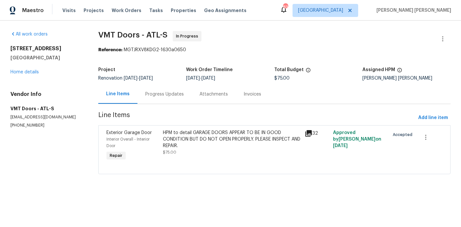
click at [263, 139] on div "HPM to detail GARAGE DOORS APPEAR TO BE IN GOOD CONDITION BUT DO NOT OPEN PROPE…" at bounding box center [232, 139] width 138 height 20
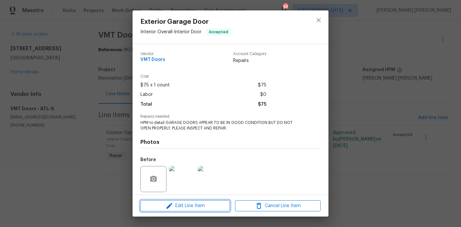
click at [184, 201] on button "Edit Line Item" at bounding box center [184, 205] width 89 height 11
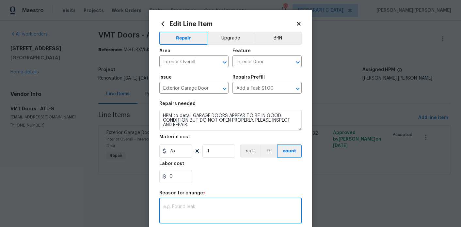
click at [197, 209] on textarea at bounding box center [230, 212] width 134 height 14
paste textarea "All garage repair services are completed here 18x7 -replace green sensor and re…"
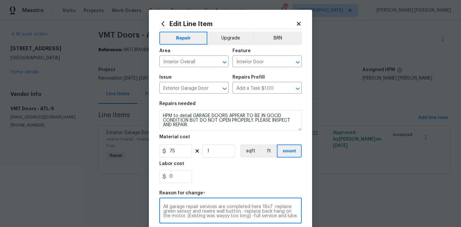
scroll to position [23, 0]
type textarea "All garage repair services are completed here 18x7 -replace green sensor and re…"
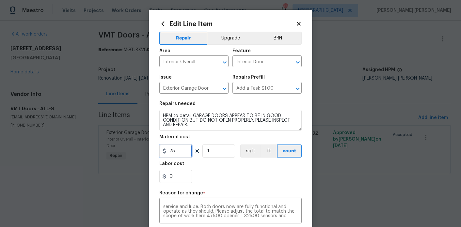
click at [180, 151] on input "75" at bounding box center [175, 151] width 33 height 13
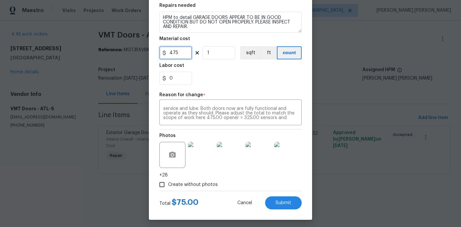
scroll to position [101, 0]
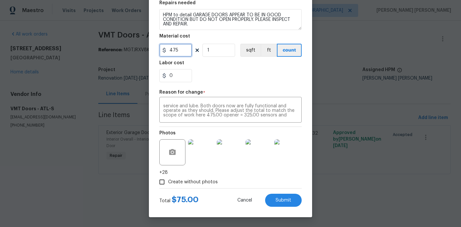
type input "475"
click at [291, 191] on div "Total $ 75.00 Cancel Submit" at bounding box center [230, 198] width 142 height 18
click at [291, 203] on button "Submit" at bounding box center [283, 200] width 37 height 13
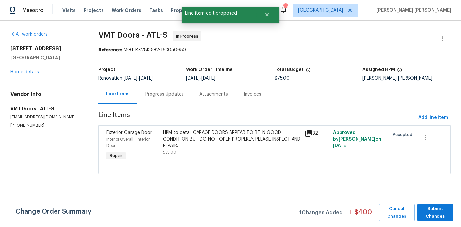
scroll to position [0, 0]
click at [434, 209] on span "Submit Changes" at bounding box center [435, 212] width 30 height 15
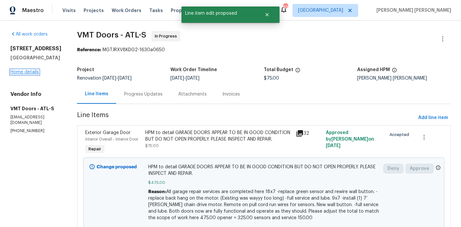
click at [27, 74] on link "Home details" at bounding box center [24, 72] width 28 height 5
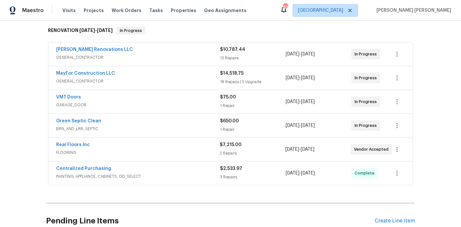
scroll to position [109, 0]
click at [87, 118] on link "Green Septic Clean" at bounding box center [78, 120] width 45 height 5
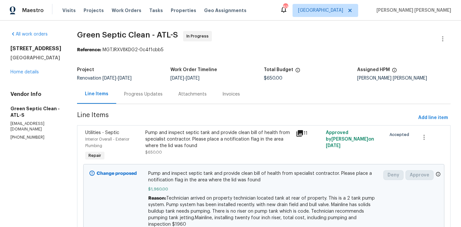
click at [157, 96] on div "Progress Updates" at bounding box center [143, 94] width 38 height 7
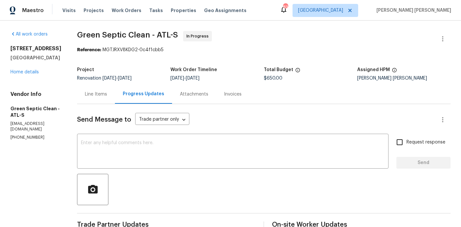
click at [104, 95] on div "Line Items" at bounding box center [96, 94] width 22 height 7
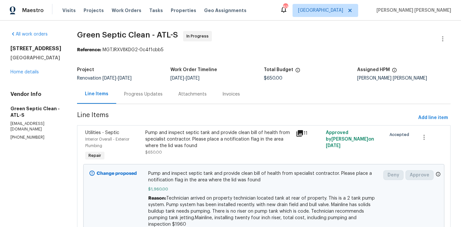
click at [21, 69] on div "110 Spring Creek Ct Fayetteville, GA 30215 Home details" at bounding box center [35, 60] width 51 height 30
click at [23, 75] on div "110 Spring Creek Ct Fayetteville, GA 30215 Home details" at bounding box center [35, 60] width 51 height 30
click at [26, 71] on link "Home details" at bounding box center [24, 72] width 28 height 5
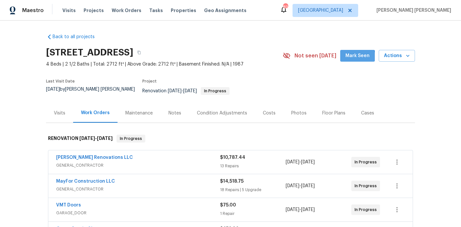
click at [358, 56] on span "Mark Seen" at bounding box center [357, 56] width 24 height 8
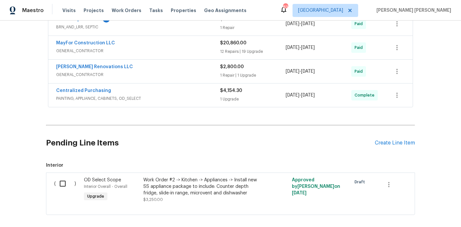
scroll to position [357, 0]
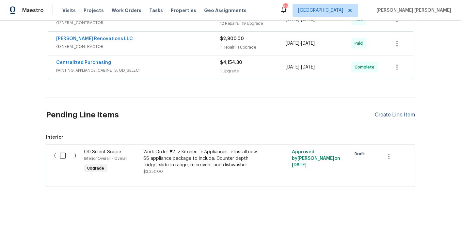
click at [400, 112] on div "Create Line Item" at bounding box center [394, 115] width 40 height 6
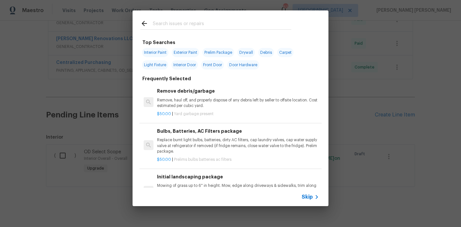
click at [182, 29] on input "text" at bounding box center [222, 25] width 138 height 10
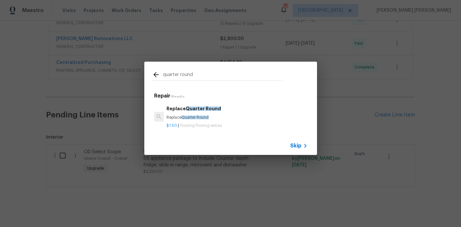
type input "quarter round"
click at [183, 111] on h6 "Replace Quarter Round" at bounding box center [236, 108] width 141 height 7
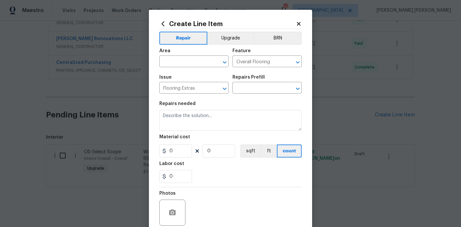
type textarea "Replace Quarter Round"
type input "1"
type input "Replace Quarter Round $1.50"
type input "1.5"
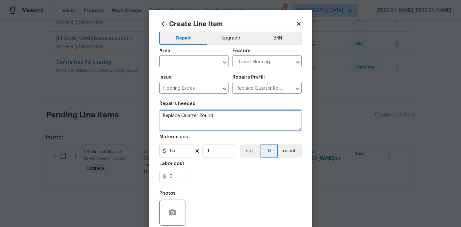
click at [217, 120] on textarea "Replace Quarter Round" at bounding box center [230, 120] width 142 height 21
type textarea "Replace Quarter Round - to kitchen in brown to match cabinets"
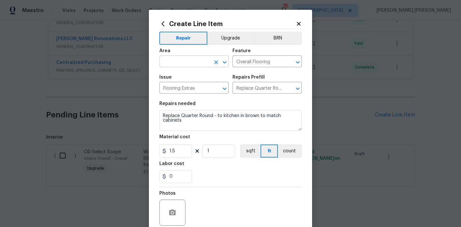
click at [187, 66] on input "text" at bounding box center [184, 62] width 51 height 10
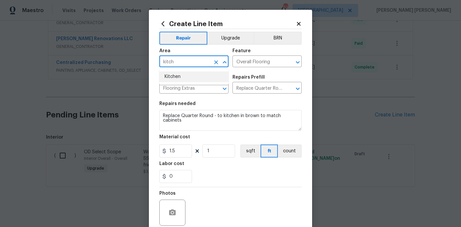
click at [187, 77] on li "Kitchen" at bounding box center [193, 76] width 69 height 11
type input "Kitchen"
click at [228, 30] on div "Repair Upgrade BRN Area Kitchen ​ Feature Overall Flooring ​ Issue Flooring Ext…" at bounding box center [230, 135] width 142 height 213
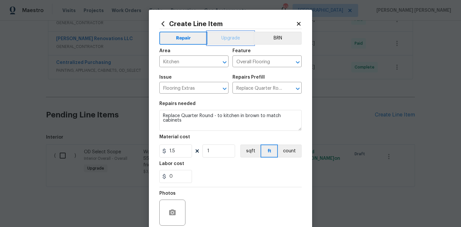
click at [228, 35] on button "Upgrade" at bounding box center [230, 38] width 47 height 13
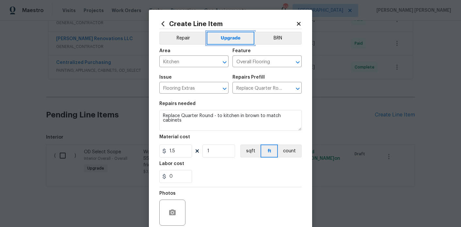
scroll to position [54, 0]
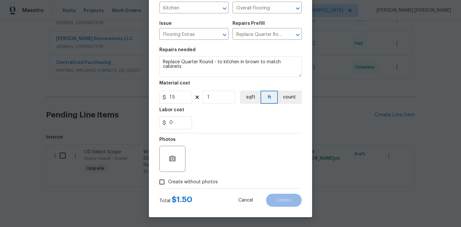
click at [200, 187] on label "Create without photos" at bounding box center [187, 182] width 62 height 12
click at [168, 187] on input "Create without photos" at bounding box center [162, 182] width 12 height 12
checkbox input "true"
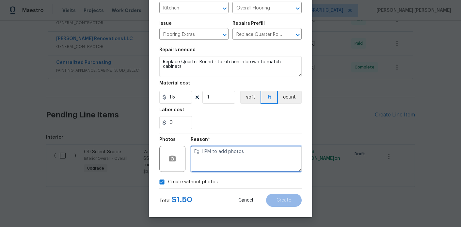
click at [221, 160] on textarea at bounding box center [245, 159] width 111 height 26
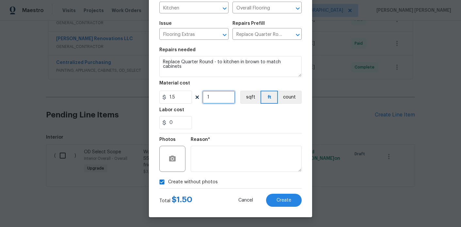
click at [215, 98] on input "1" at bounding box center [218, 97] width 33 height 13
click at [179, 101] on input "1.5" at bounding box center [175, 97] width 33 height 13
type input "250"
click at [235, 184] on div "Create without photos" at bounding box center [230, 182] width 142 height 12
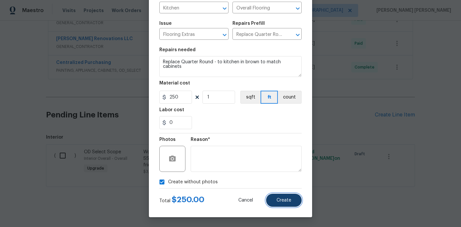
click at [282, 198] on span "Create" at bounding box center [283, 200] width 15 height 5
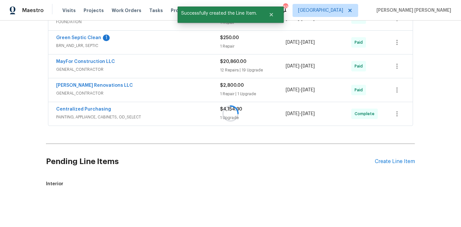
scroll to position [357, 0]
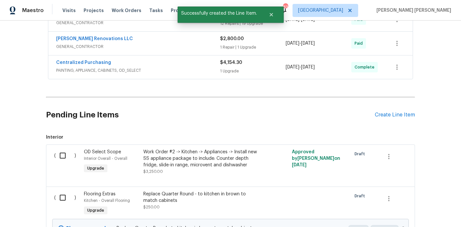
click at [58, 191] on input "checkbox" at bounding box center [65, 198] width 19 height 14
checkbox input "true"
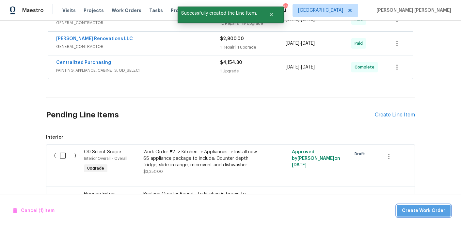
click at [444, 211] on span "Create Work Order" at bounding box center [423, 211] width 43 height 8
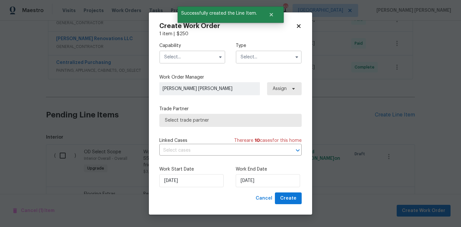
click at [186, 61] on input "text" at bounding box center [192, 57] width 66 height 13
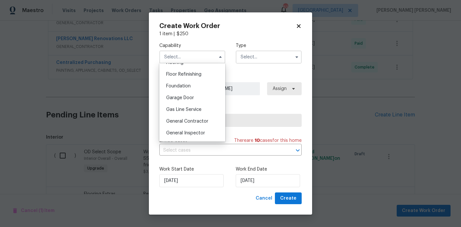
scroll to position [271, 0]
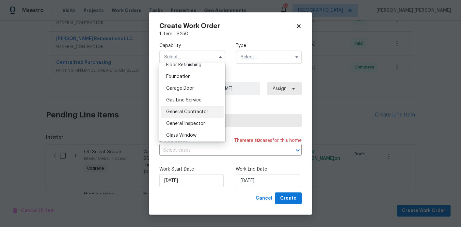
click at [189, 111] on span "General Contractor" at bounding box center [187, 112] width 42 height 5
type input "General Contractor"
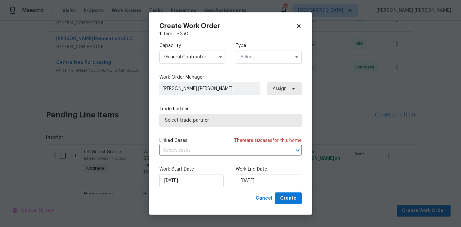
click at [255, 55] on input "text" at bounding box center [269, 57] width 66 height 13
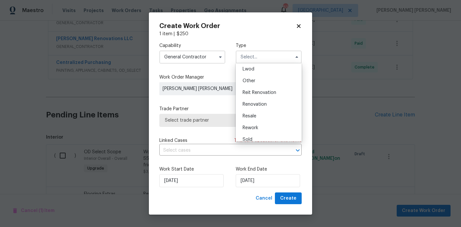
scroll to position [73, 0]
click at [262, 106] on div "Renovation" at bounding box center [268, 104] width 63 height 12
type input "Renovation"
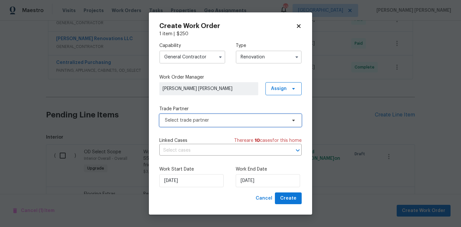
click at [250, 126] on span "Select trade partner" at bounding box center [230, 120] width 142 height 13
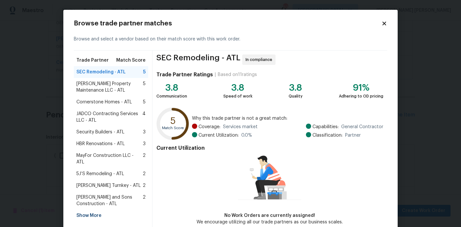
click at [100, 156] on span "MayFor Construction LLC - ATL" at bounding box center [109, 158] width 66 height 13
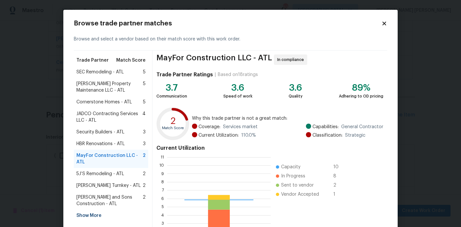
scroll to position [61, 0]
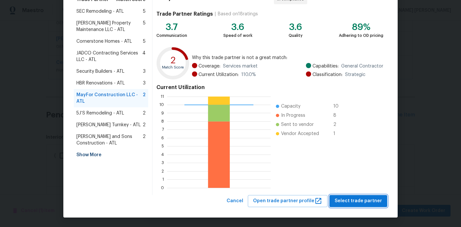
click at [344, 203] on span "Select trade partner" at bounding box center [357, 201] width 47 height 8
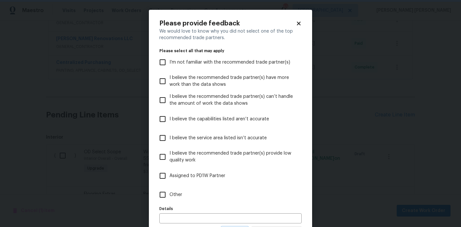
scroll to position [0, 0]
click at [179, 202] on label "Other" at bounding box center [226, 194] width 141 height 19
click at [169, 202] on input "Other" at bounding box center [163, 195] width 14 height 14
checkbox input "true"
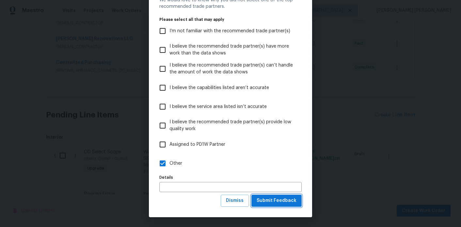
click at [273, 203] on span "Submit Feedback" at bounding box center [276, 201] width 40 height 8
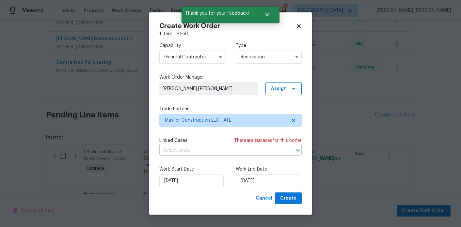
scroll to position [0, 0]
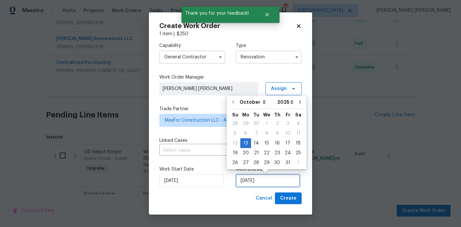
click at [253, 184] on input "10/13/2025" at bounding box center [268, 180] width 64 height 13
click at [266, 144] on div "15" at bounding box center [266, 143] width 10 height 9
type input "10/15/2025"
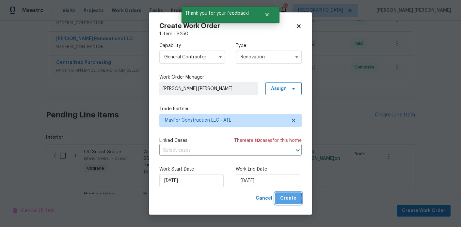
click at [283, 198] on span "Create" at bounding box center [288, 198] width 16 height 8
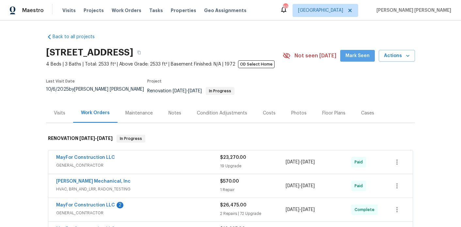
click at [360, 55] on span "Mark Seen" at bounding box center [357, 56] width 24 height 8
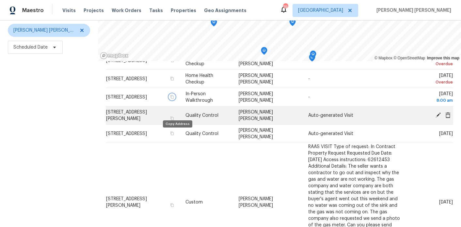
scroll to position [36, 0]
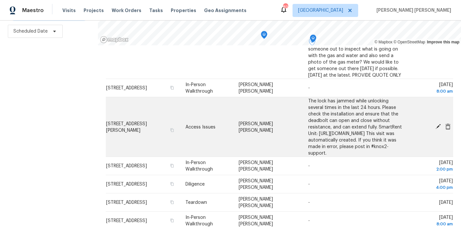
scroll to position [128, 0]
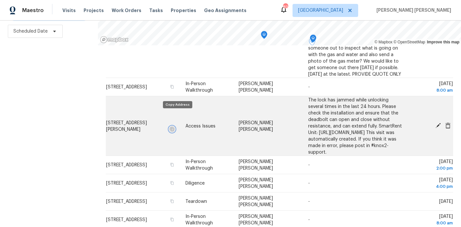
click at [174, 127] on icon "button" at bounding box center [172, 129] width 3 height 4
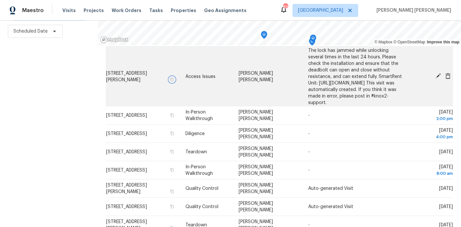
scroll to position [185, 0]
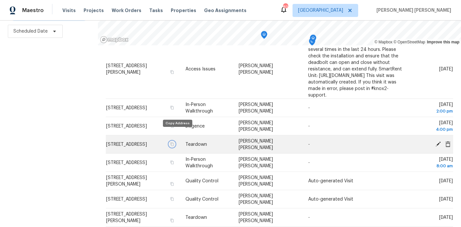
click at [174, 142] on icon "button" at bounding box center [172, 144] width 4 height 4
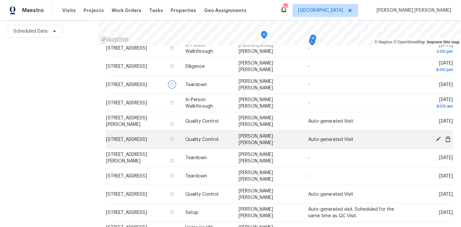
scroll to position [247, 0]
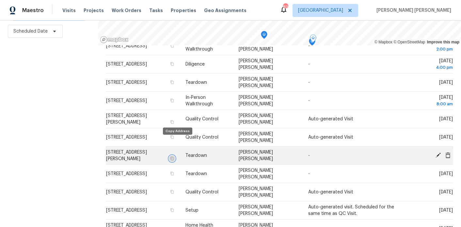
click at [174, 157] on icon "button" at bounding box center [172, 159] width 4 height 4
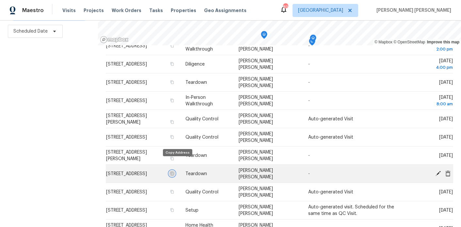
click at [174, 172] on icon "button" at bounding box center [172, 174] width 3 height 4
